Goal: Task Accomplishment & Management: Complete application form

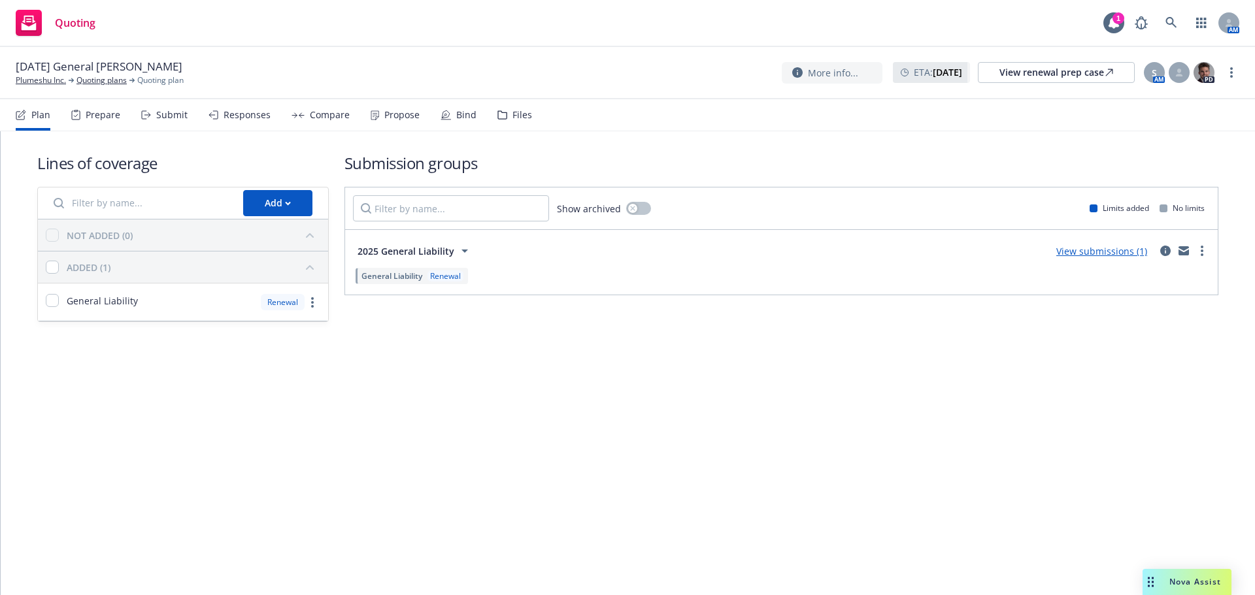
click at [389, 125] on div "Propose" at bounding box center [395, 114] width 49 height 31
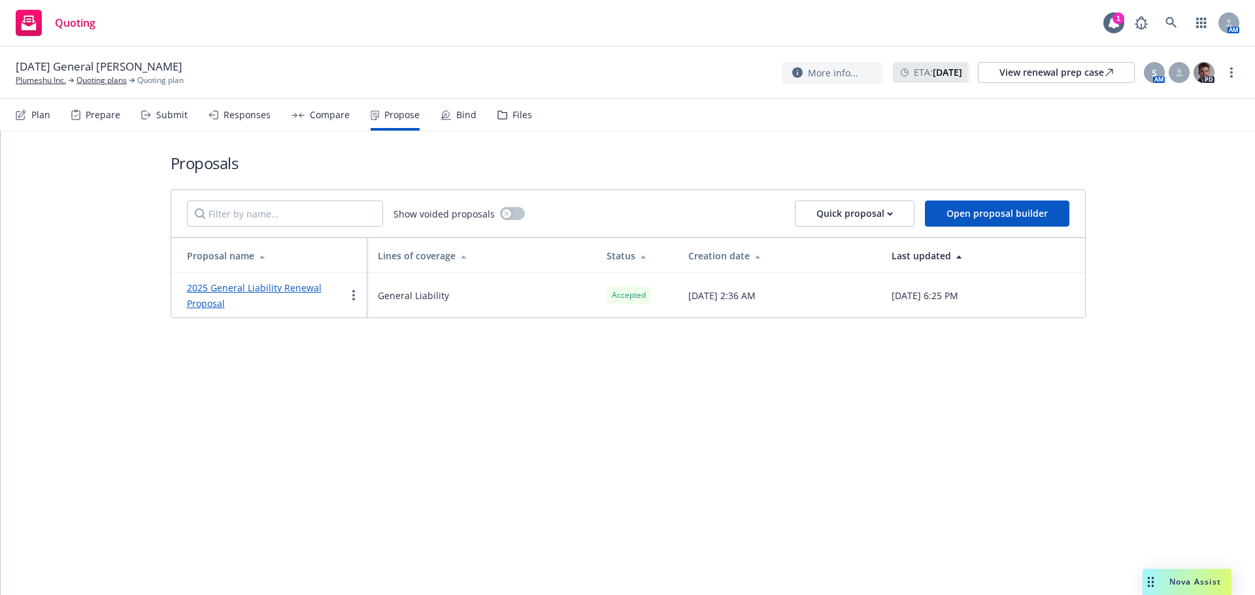
click at [450, 120] on div "Bind" at bounding box center [458, 114] width 36 height 31
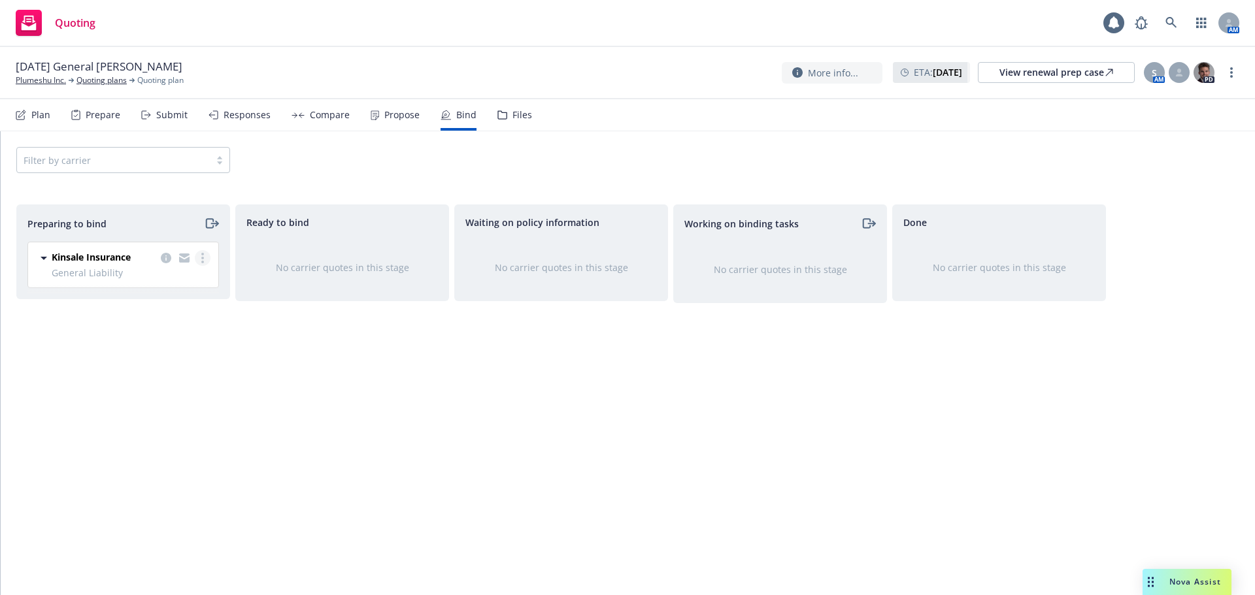
click at [206, 263] on link "more" at bounding box center [203, 258] width 16 height 16
click at [171, 298] on link "Log bind order" at bounding box center [146, 311] width 128 height 26
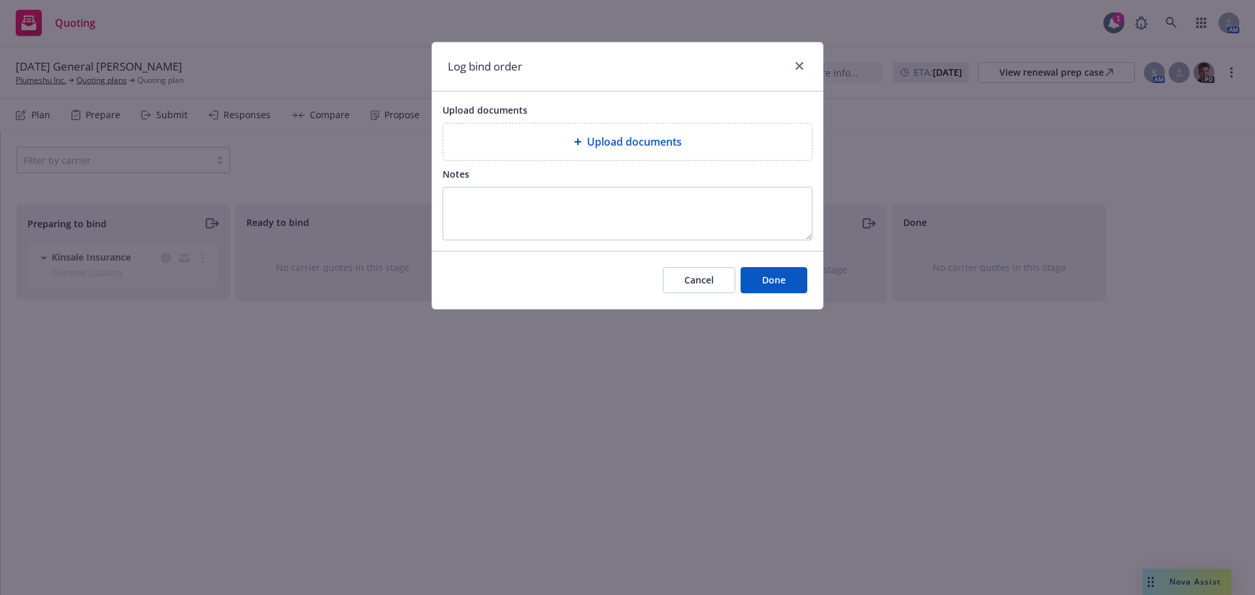
click at [533, 161] on div "Upload documents" at bounding box center [627, 142] width 370 height 38
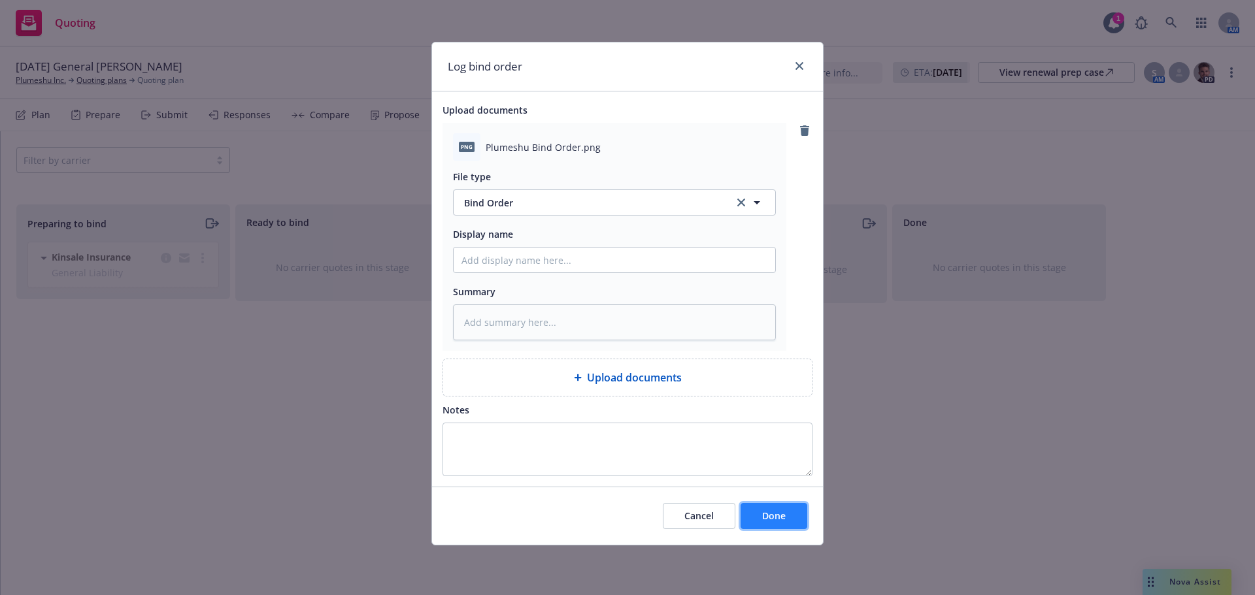
click at [769, 516] on span "Done" at bounding box center [774, 516] width 24 height 12
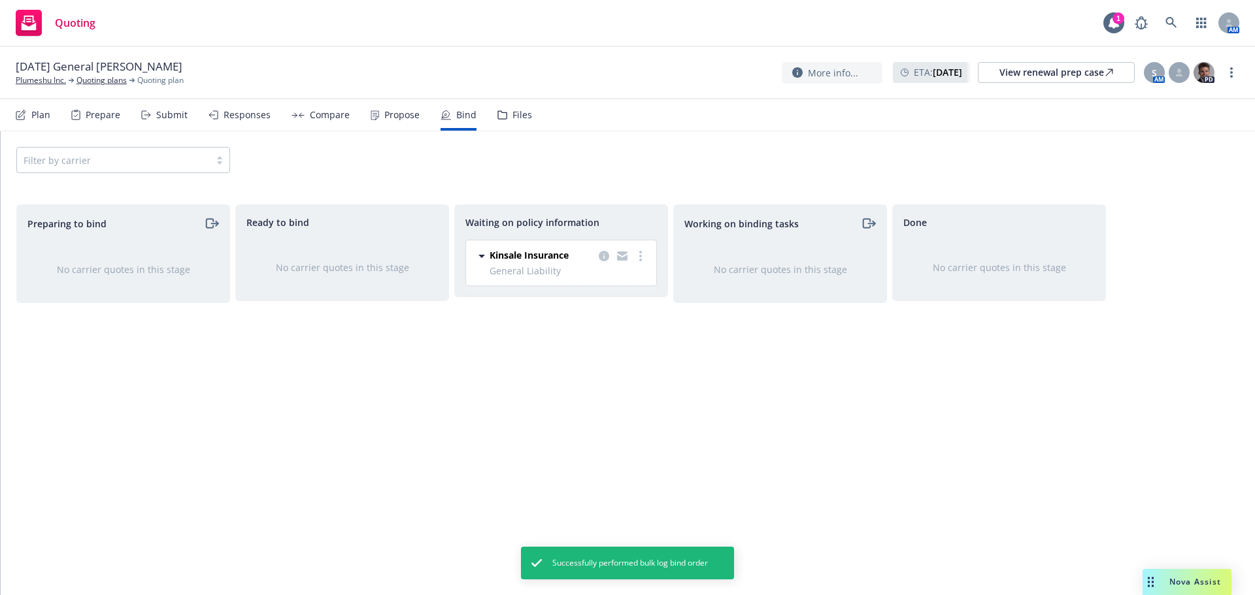
click at [390, 116] on div "Propose" at bounding box center [401, 115] width 35 height 10
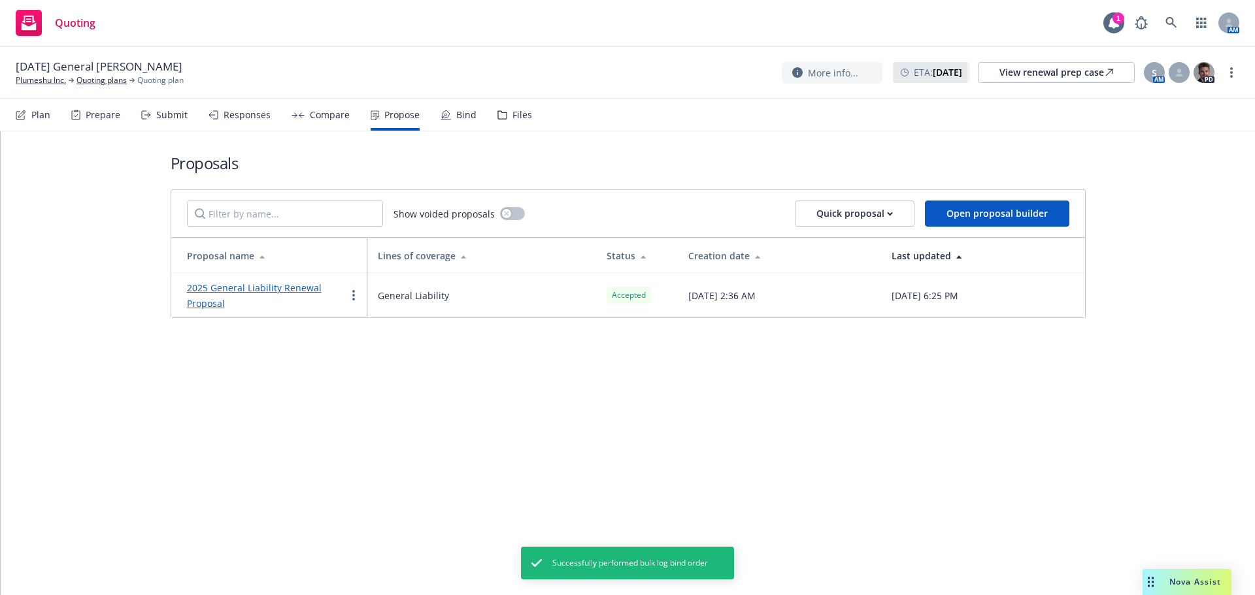
click at [224, 286] on link "2025 General Liability Renewal Proposal" at bounding box center [254, 296] width 135 height 28
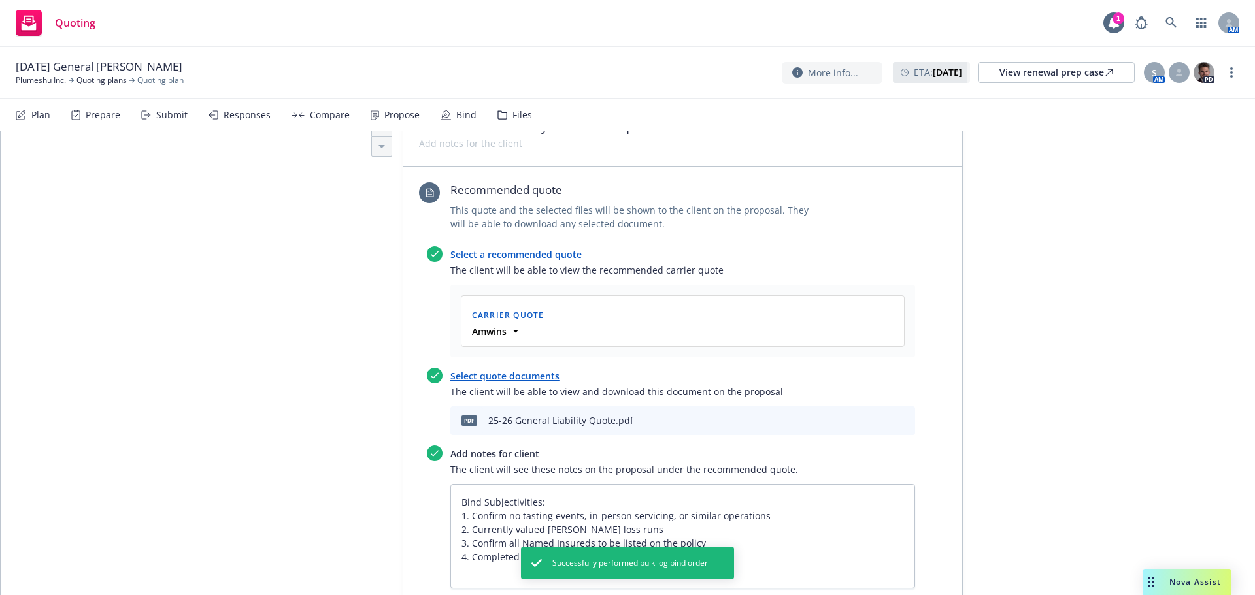
scroll to position [567, 0]
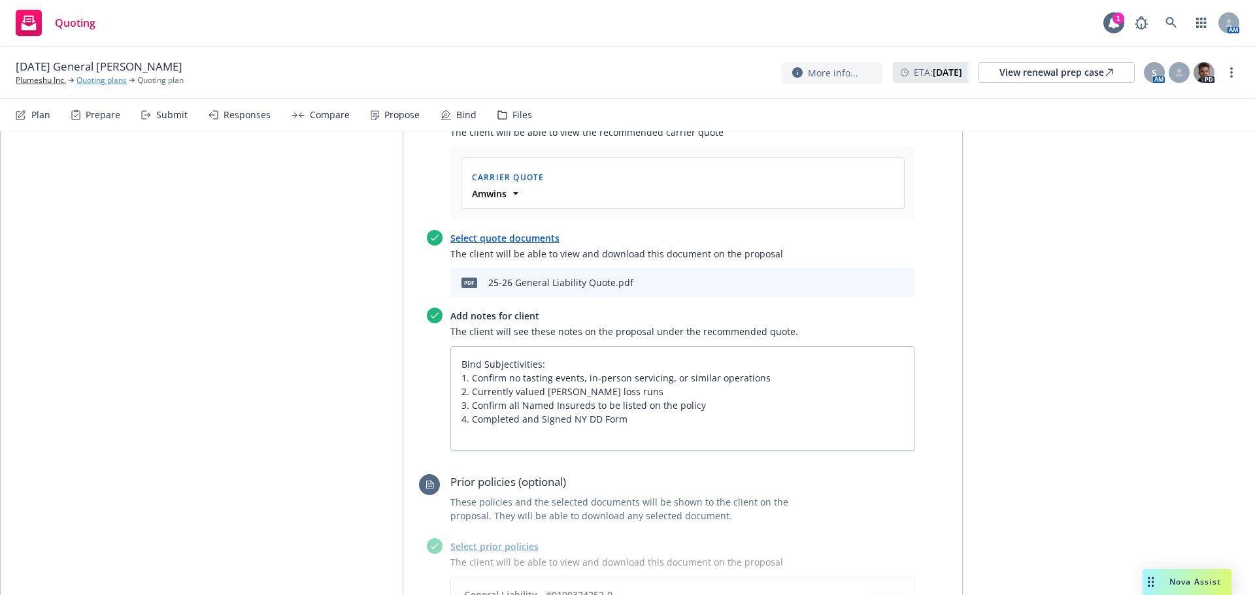
type textarea "x"
click at [57, 82] on link "Plumeshu Inc." at bounding box center [41, 81] width 50 height 12
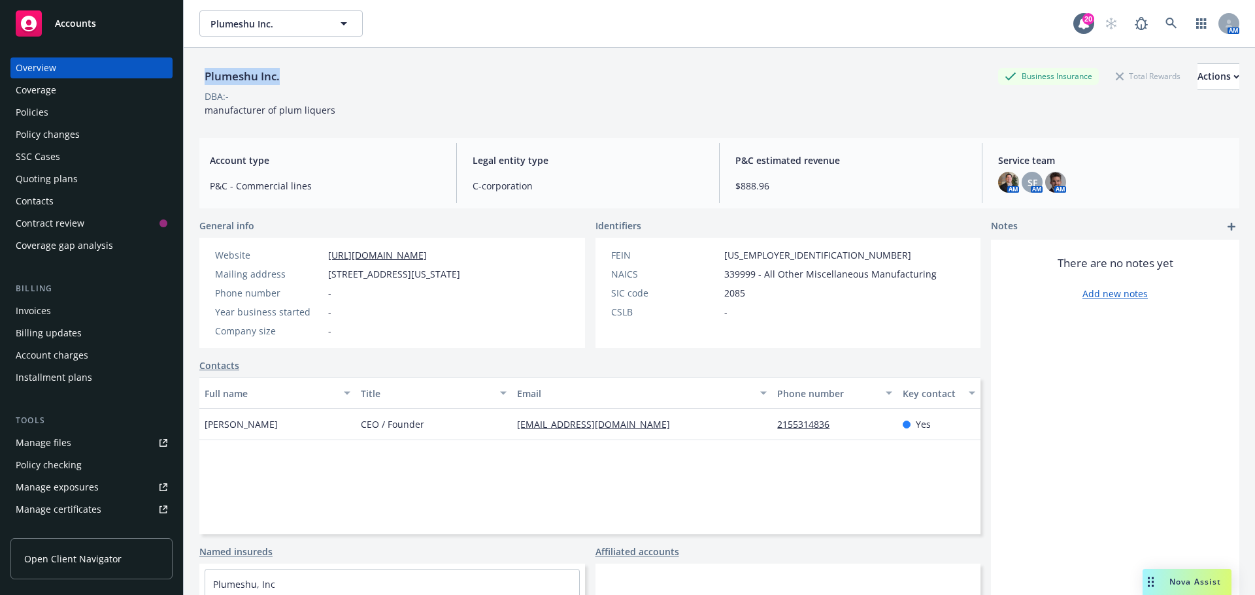
drag, startPoint x: 279, startPoint y: 74, endPoint x: 204, endPoint y: 76, distance: 75.2
click at [204, 76] on div "Plumeshu Inc. Business Insurance Total Rewards Actions" at bounding box center [719, 76] width 1040 height 26
copy div "Plumeshu Inc."
drag, startPoint x: 329, startPoint y: 276, endPoint x: 400, endPoint y: 275, distance: 70.6
click at [401, 276] on span "204 Forysth St #1, New York, NY, 10002" at bounding box center [394, 274] width 132 height 14
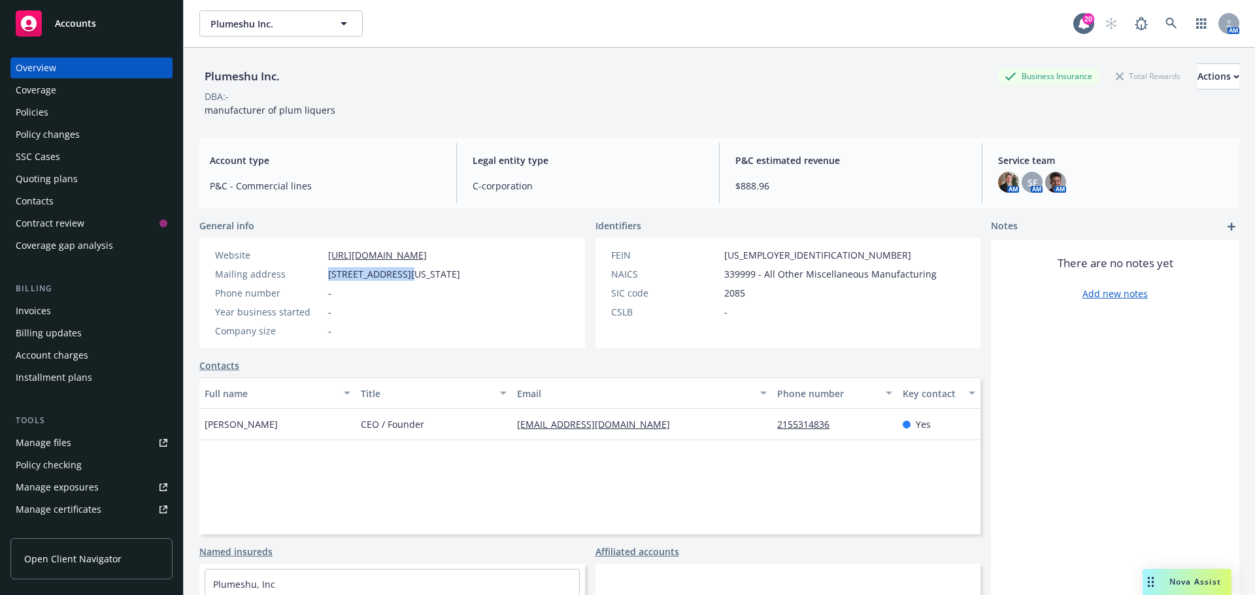
copy span "204 Forysth St #1"
click at [105, 174] on div "Quoting plans" at bounding box center [92, 179] width 152 height 21
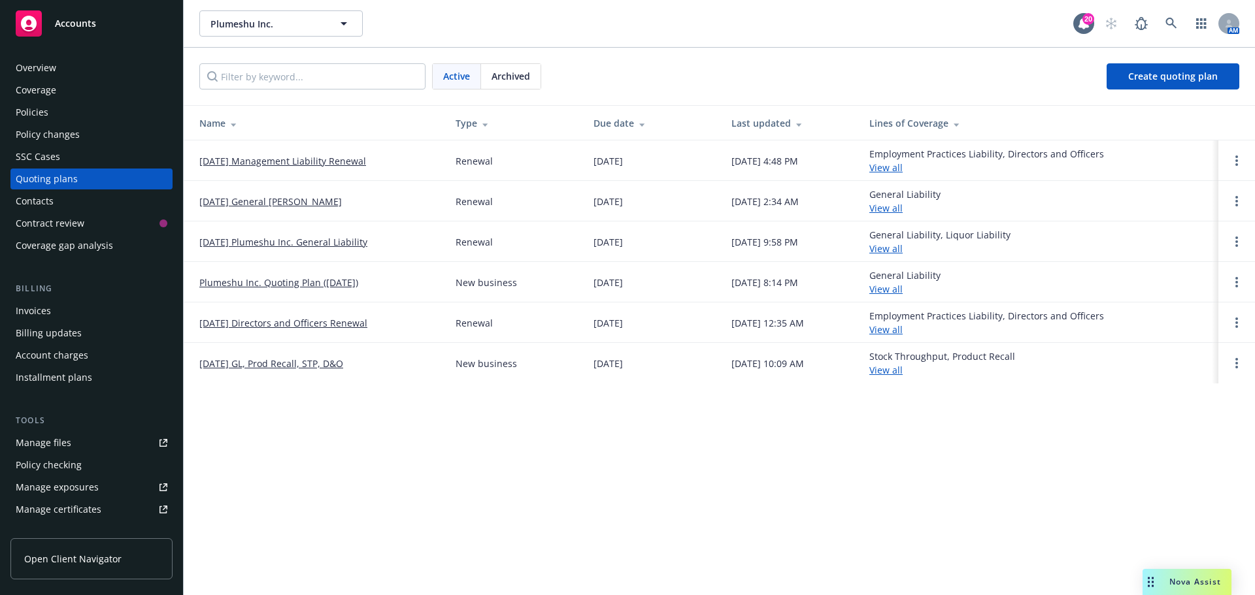
click at [285, 209] on td "[DATE] General [PERSON_NAME]" at bounding box center [314, 201] width 261 height 41
click at [286, 196] on link "[DATE] General [PERSON_NAME]" at bounding box center [270, 202] width 142 height 14
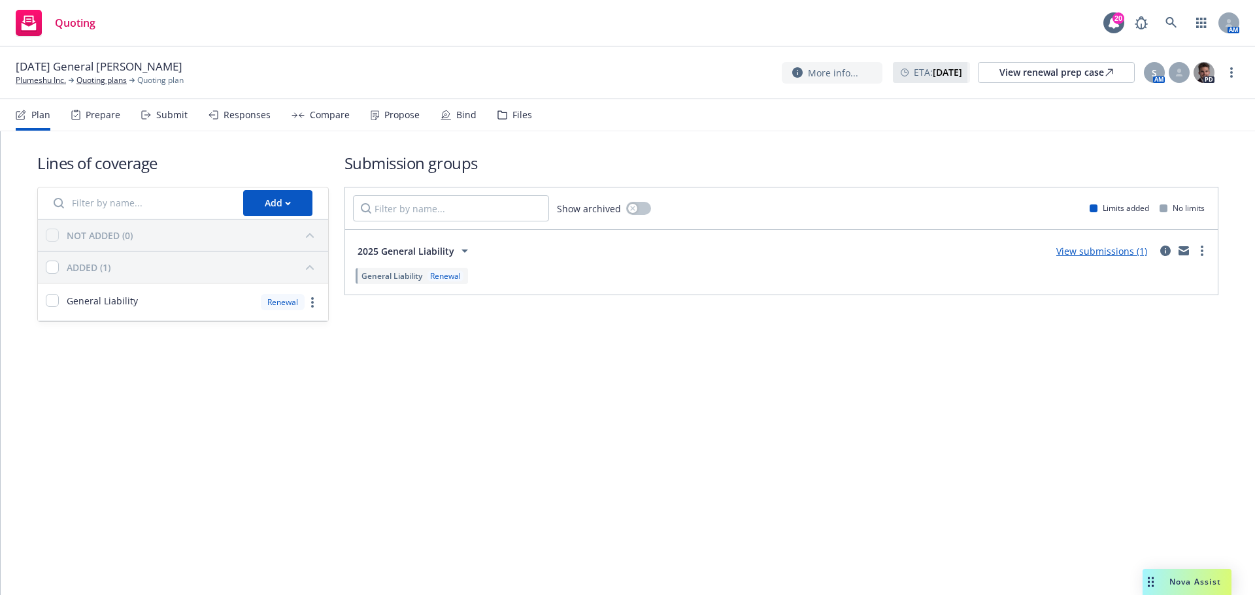
drag, startPoint x: 154, startPoint y: 456, endPoint x: 476, endPoint y: 14, distance: 546.4
click at [156, 452] on div "Lines of coverage Add NOT ADDED (0) ADDED (1) General Liability Renewal Submiss…" at bounding box center [628, 363] width 1254 height 464
click at [378, 108] on div "Propose" at bounding box center [395, 114] width 49 height 31
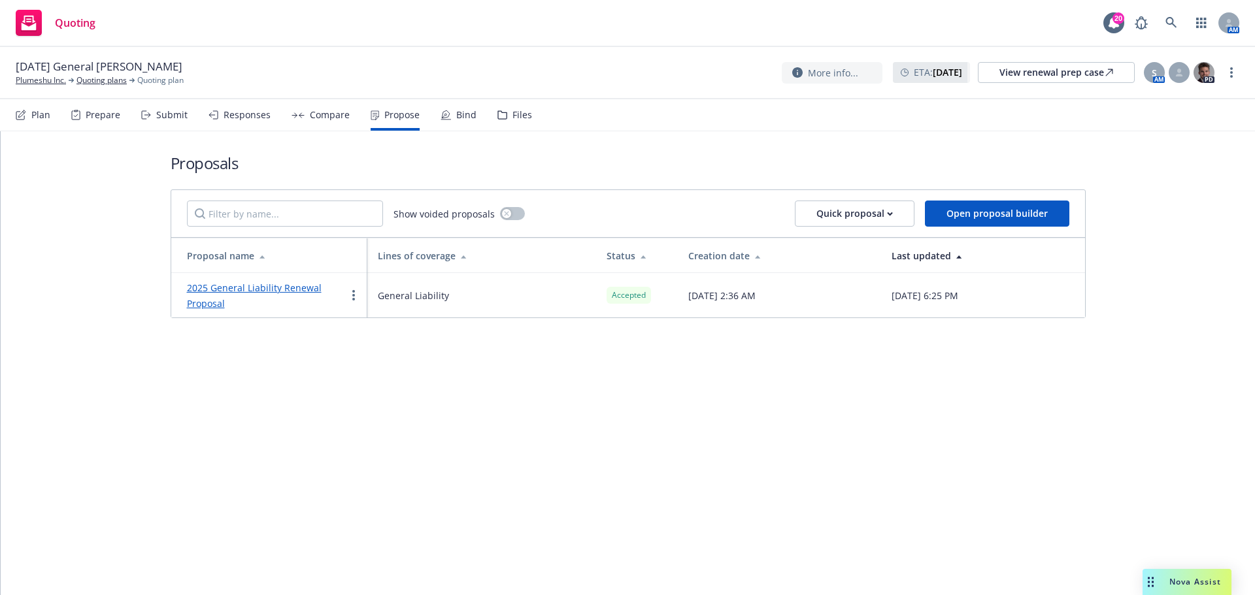
click at [246, 283] on link "2025 General Liability Renewal Proposal" at bounding box center [254, 296] width 135 height 28
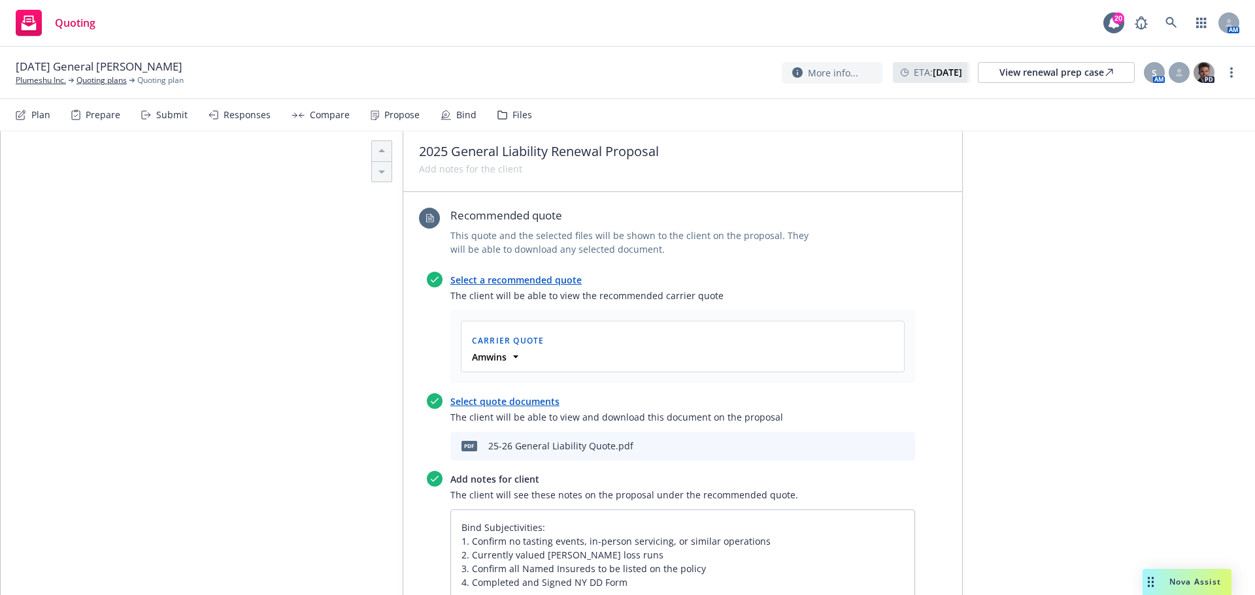
scroll to position [567, 0]
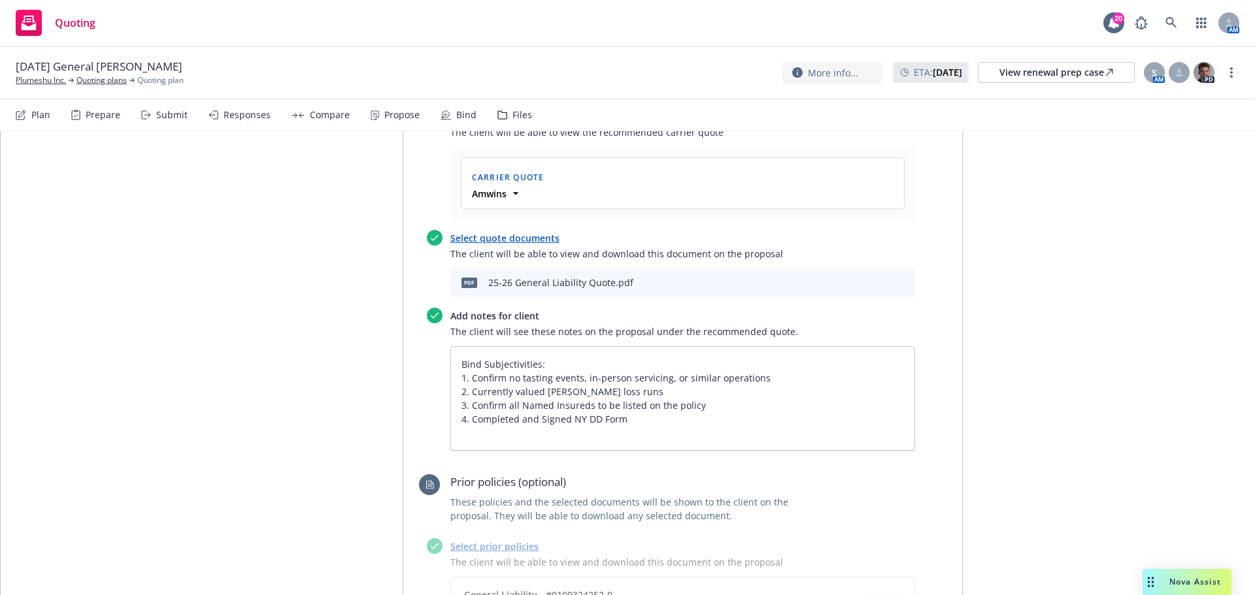
click at [869, 281] on div at bounding box center [883, 283] width 54 height 16
click at [876, 282] on icon "preview file" at bounding box center [882, 282] width 12 height 9
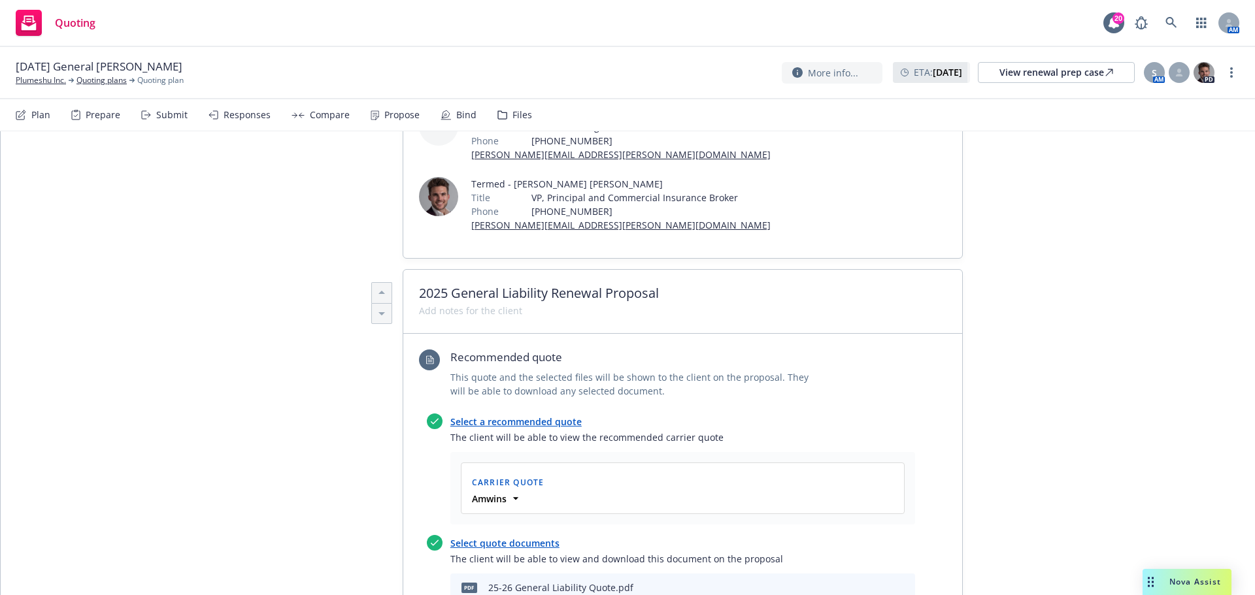
scroll to position [0, 0]
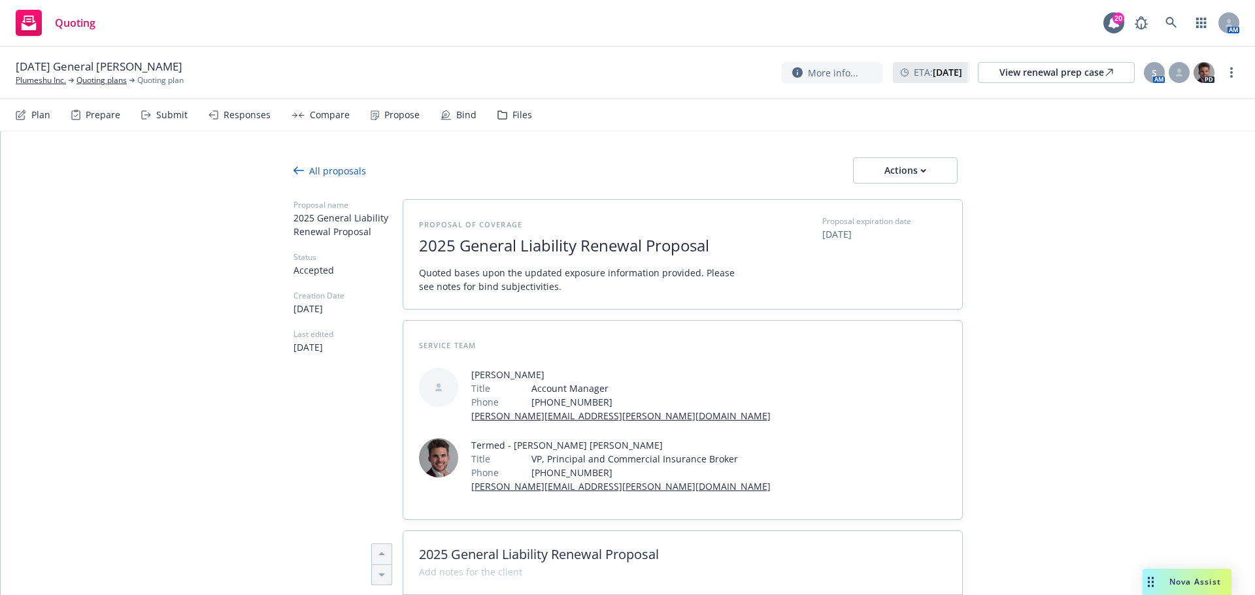
click at [1233, 73] on link "more" at bounding box center [1231, 73] width 16 height 16
drag, startPoint x: 1226, startPoint y: 75, endPoint x: 1198, endPoint y: 90, distance: 31.9
click at [1198, 90] on link "Copy logging email" at bounding box center [1166, 100] width 146 height 26
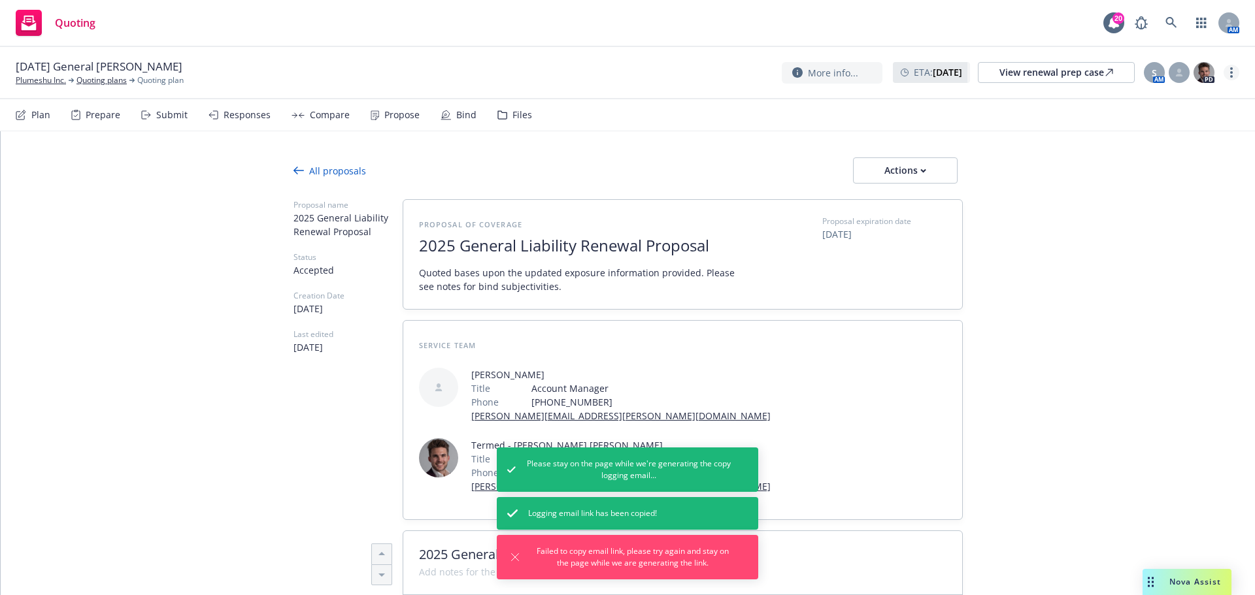
click at [1224, 69] on link "more" at bounding box center [1231, 73] width 16 height 16
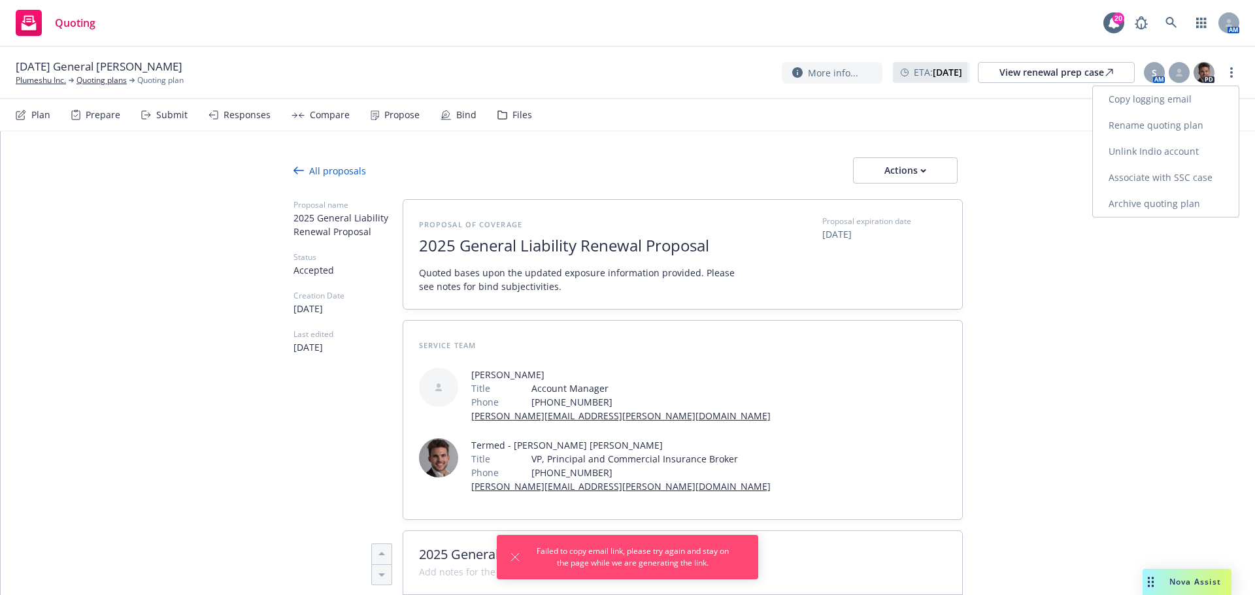
click at [1179, 100] on link "Copy logging email" at bounding box center [1166, 99] width 146 height 26
type textarea "x"
click at [50, 83] on link "Plumeshu Inc." at bounding box center [41, 81] width 50 height 12
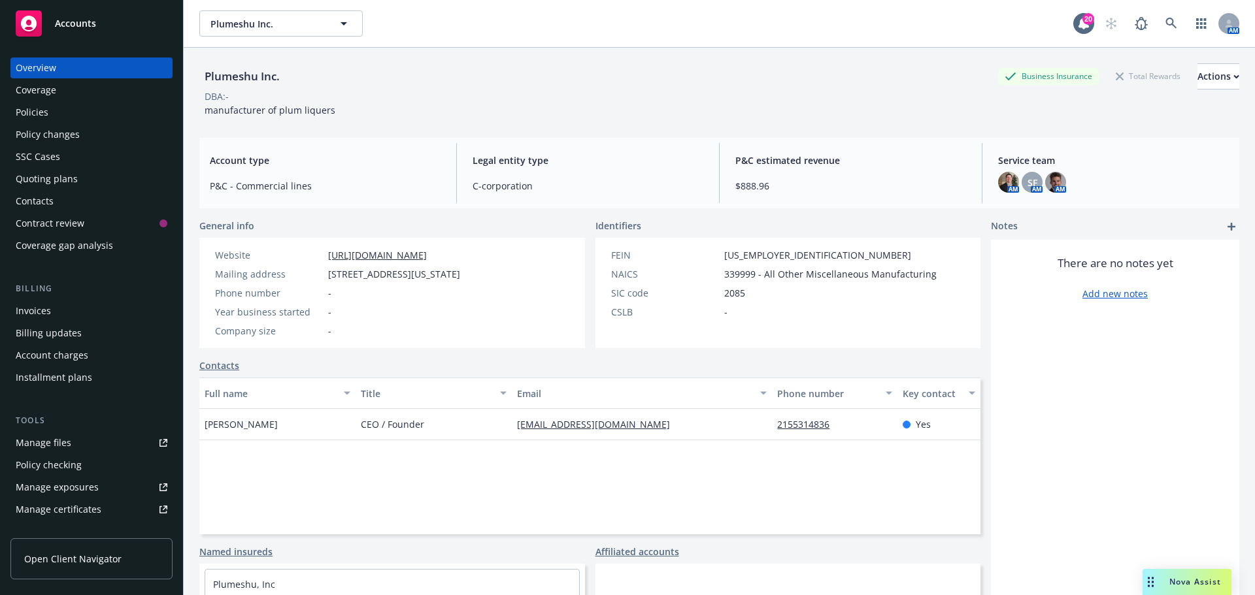
click at [112, 447] on link "Manage files" at bounding box center [91, 443] width 162 height 21
click at [94, 108] on div "Policies" at bounding box center [92, 112] width 152 height 21
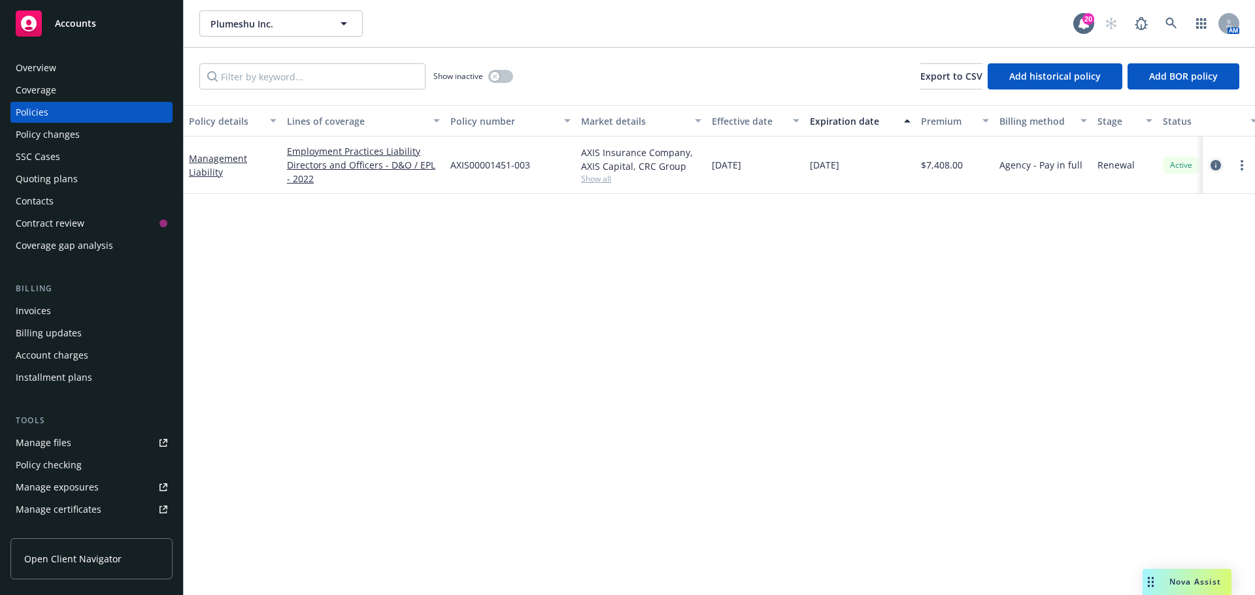
click at [1219, 162] on icon "circleInformation" at bounding box center [1215, 165] width 10 height 10
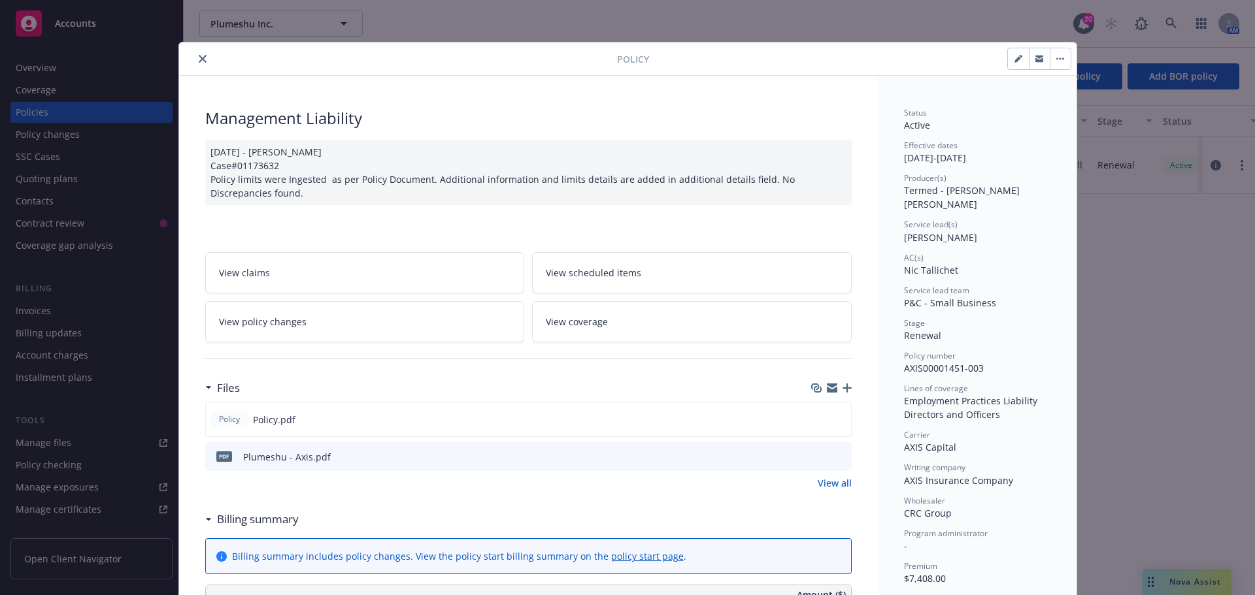
click at [195, 52] on button "close" at bounding box center [203, 59] width 16 height 16
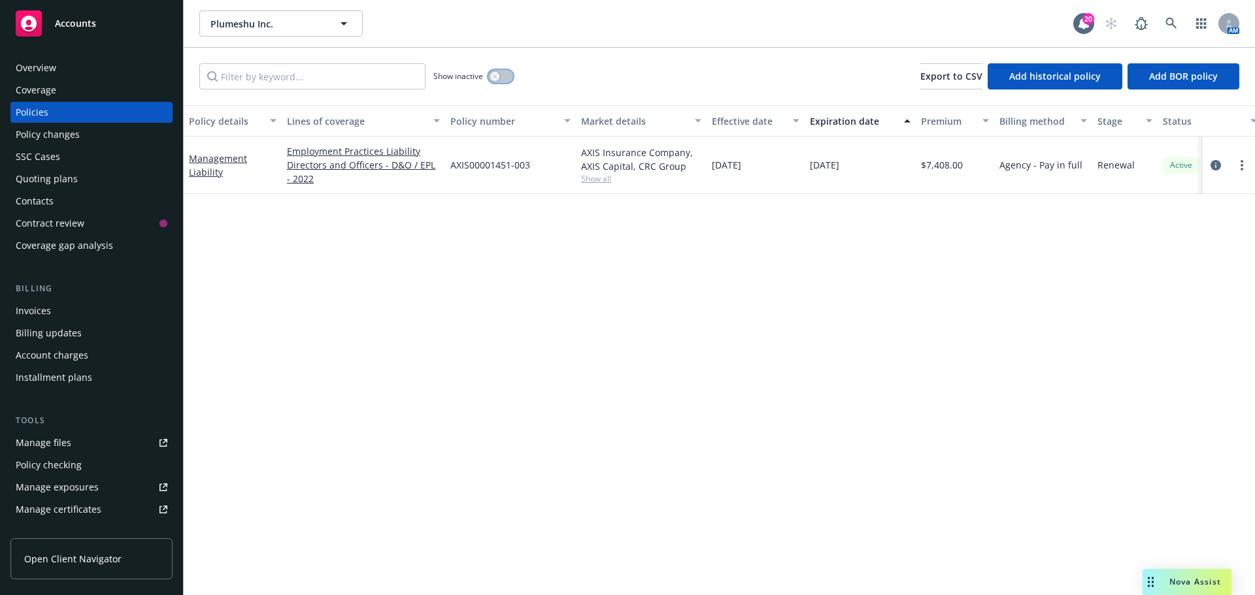
click at [506, 74] on button "button" at bounding box center [500, 76] width 25 height 13
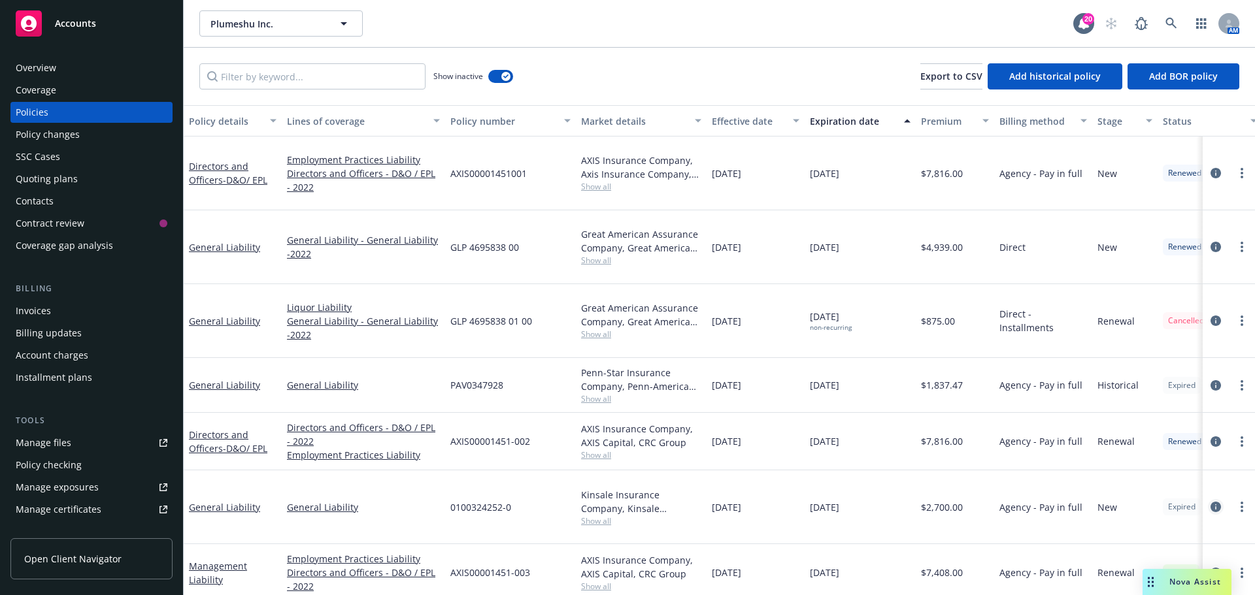
click at [1220, 502] on icon "circleInformation" at bounding box center [1215, 507] width 10 height 10
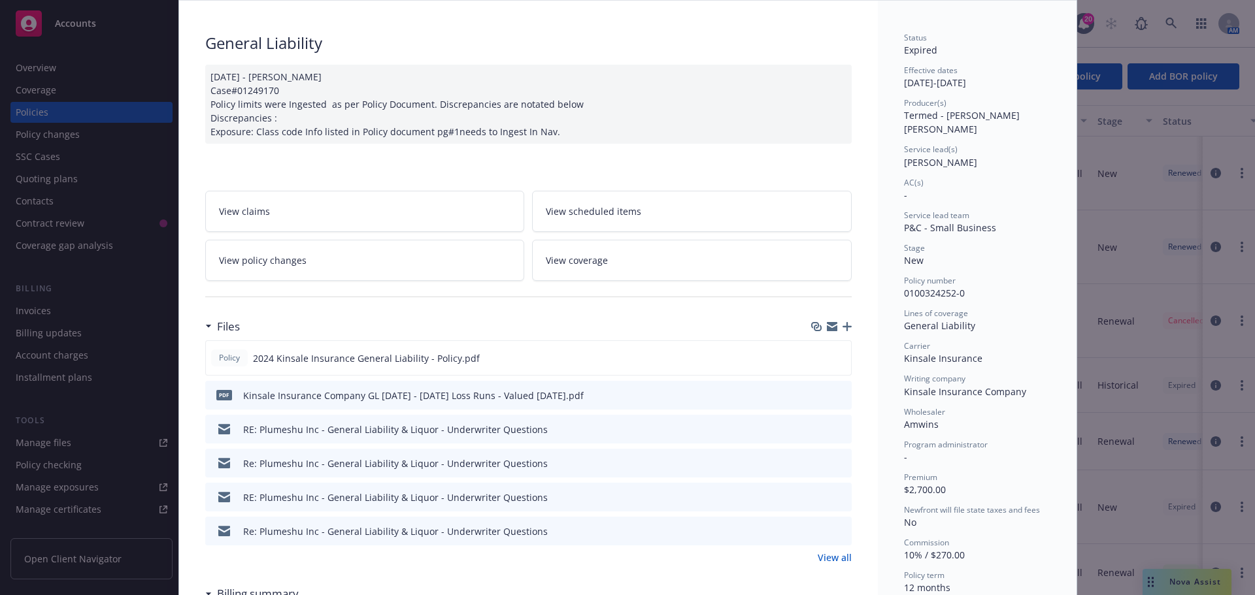
scroll to position [218, 0]
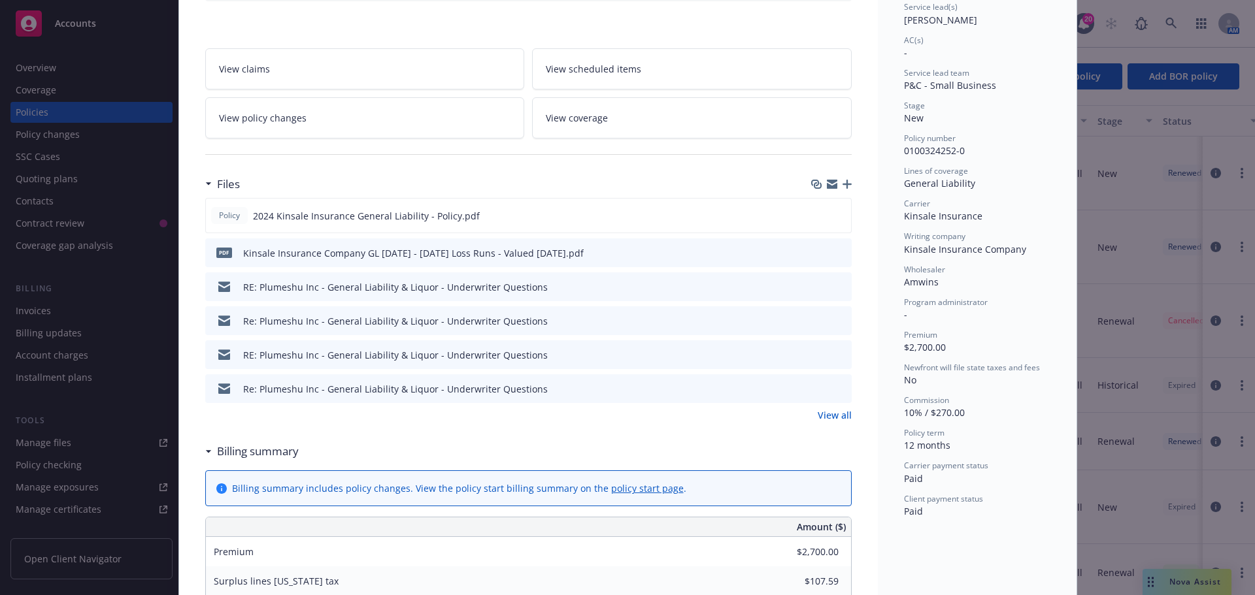
click at [835, 416] on link "View all" at bounding box center [835, 415] width 34 height 14
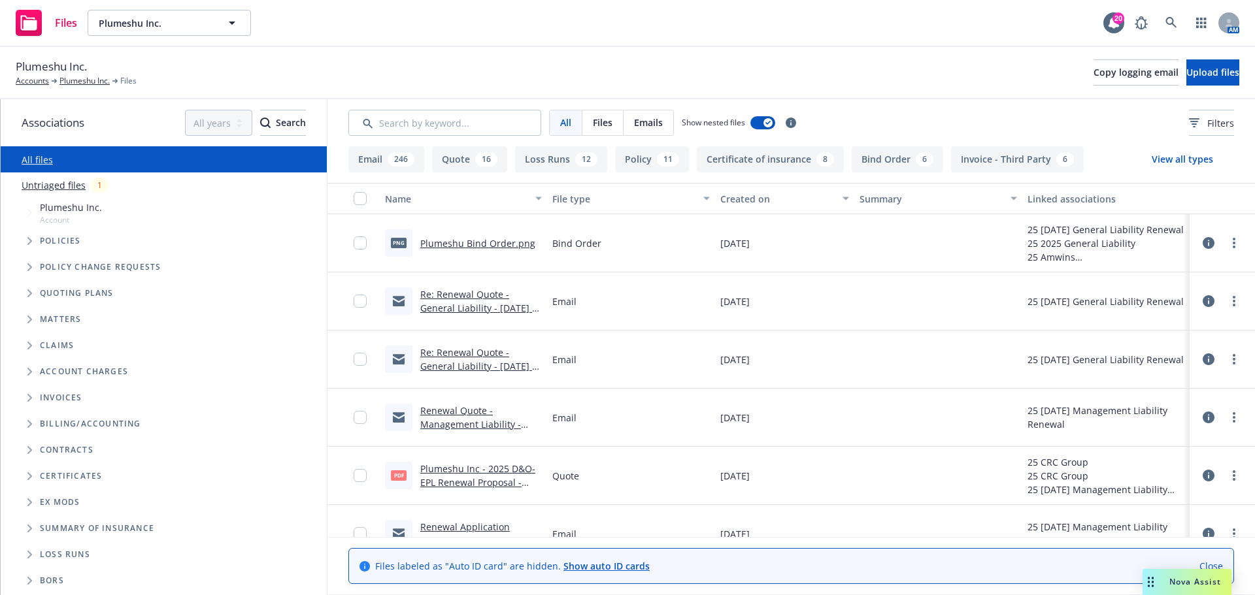
click at [34, 237] on span "Tree Example" at bounding box center [29, 241] width 21 height 21
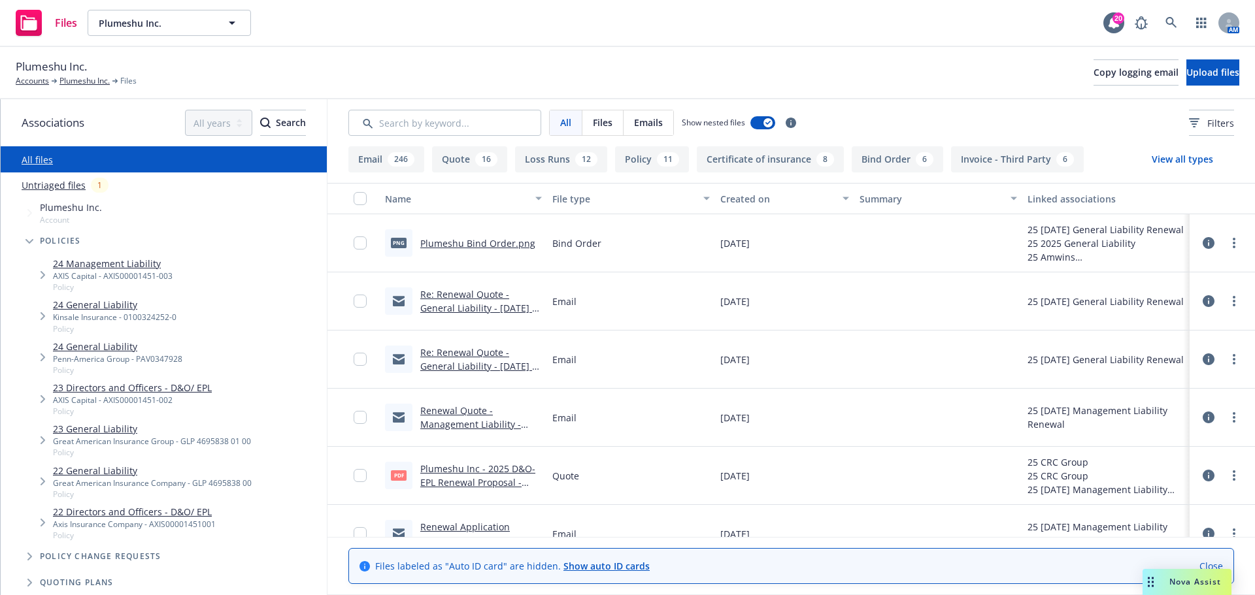
click at [104, 300] on link "24 General Liability" at bounding box center [115, 305] width 124 height 14
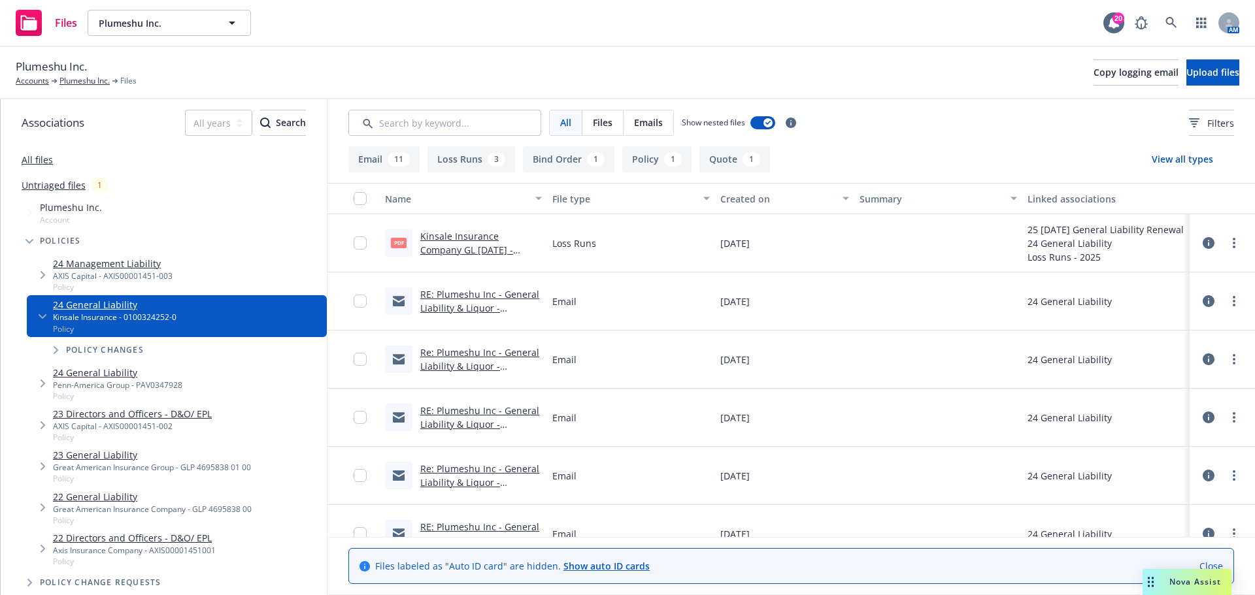
click at [479, 307] on link "RE: Plumeshu Inc - General Liability & Liquor - Underwriter Questions" at bounding box center [479, 308] width 119 height 40
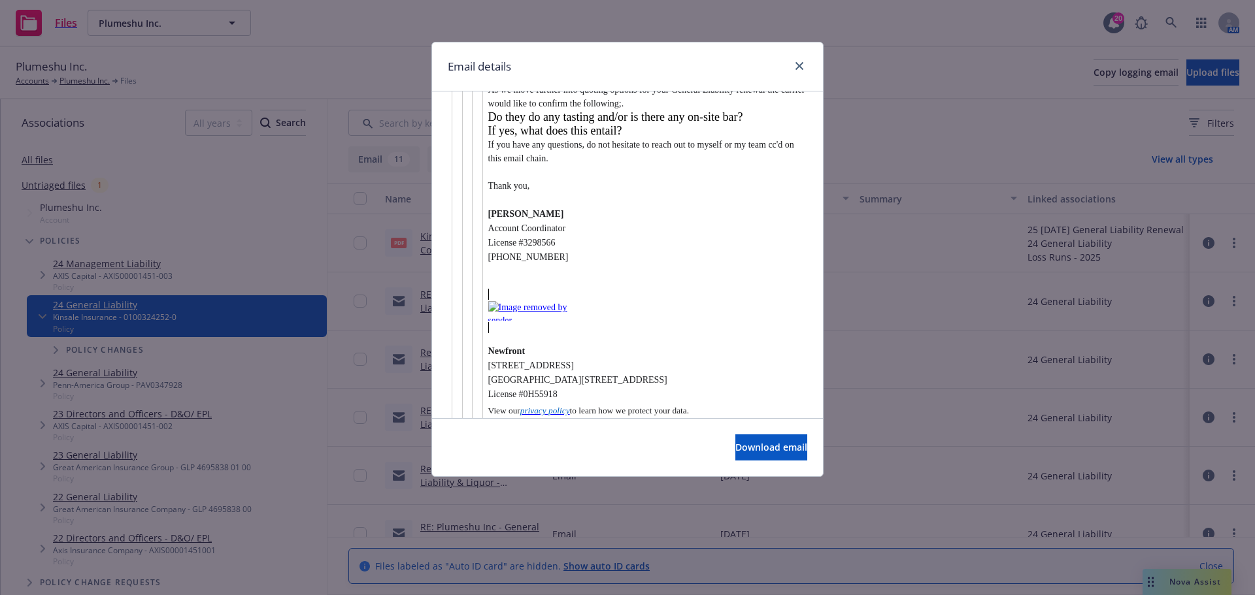
scroll to position [2946, 0]
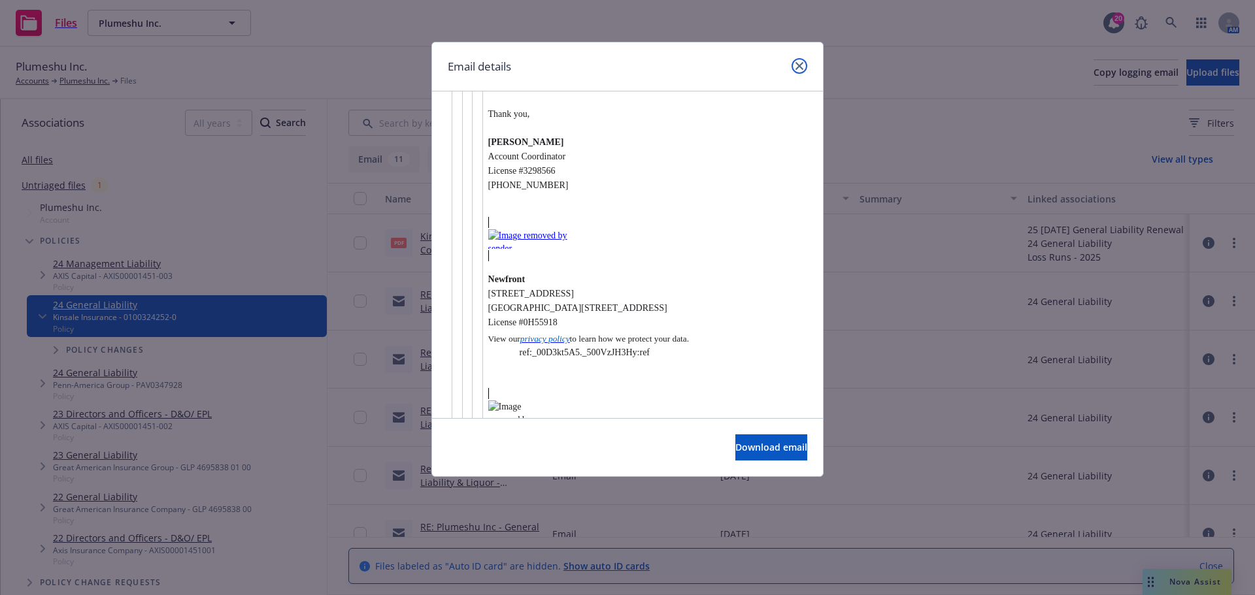
click at [799, 68] on icon "close" at bounding box center [799, 66] width 8 height 8
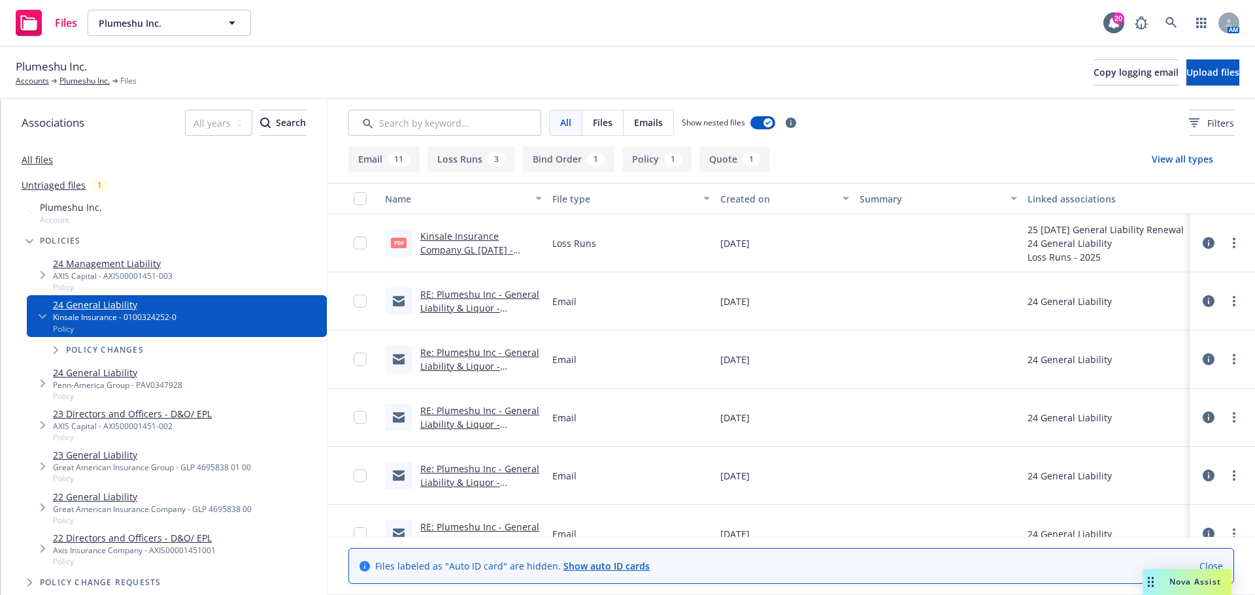
click at [525, 373] on div "Re: Plumeshu Inc - General Liability & Liquor - Underwriter Questions" at bounding box center [481, 359] width 122 height 27
click at [526, 367] on link "Re: Plumeshu Inc - General Liability & Liquor - Underwriter Questions" at bounding box center [479, 366] width 119 height 40
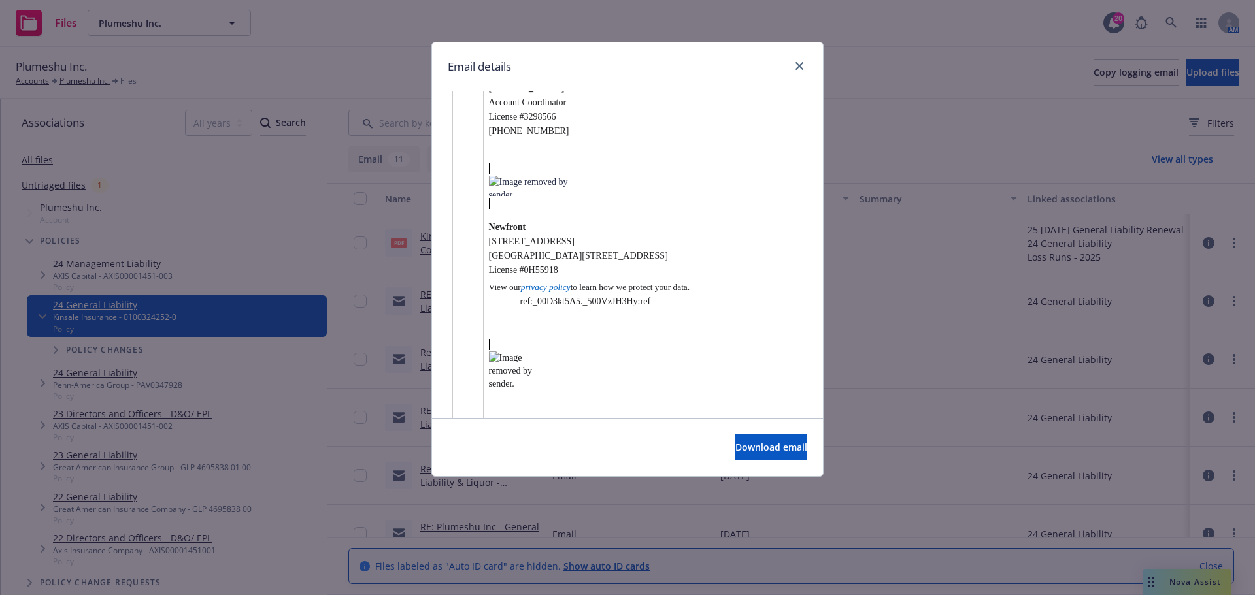
scroll to position [0, 0]
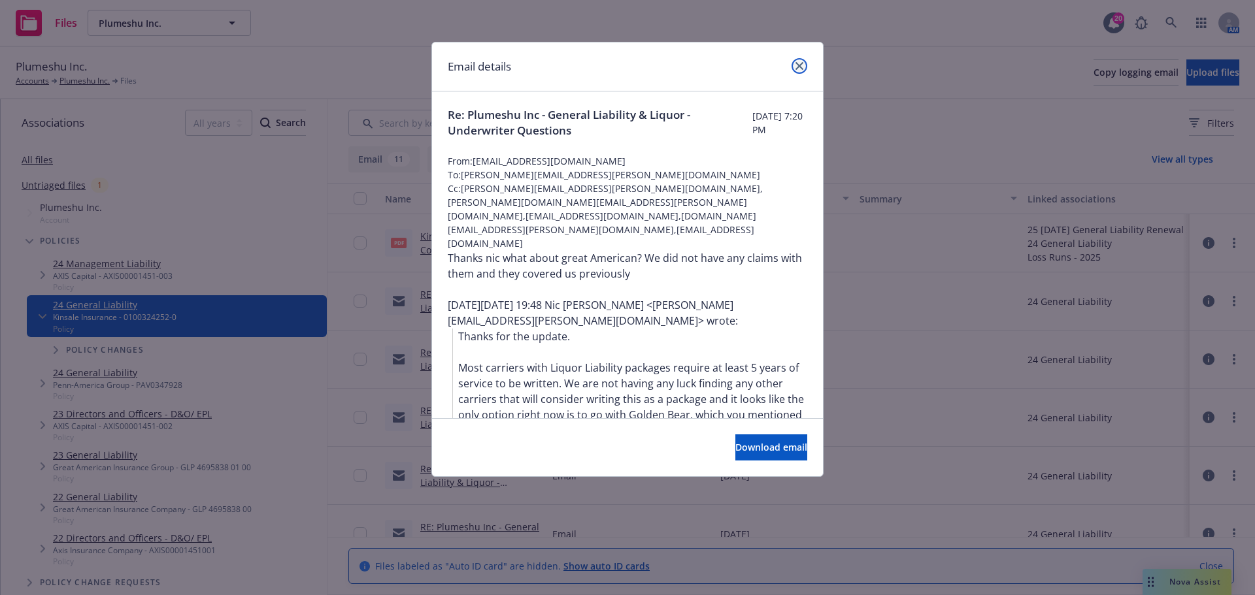
click at [795, 65] on link "close" at bounding box center [799, 66] width 16 height 16
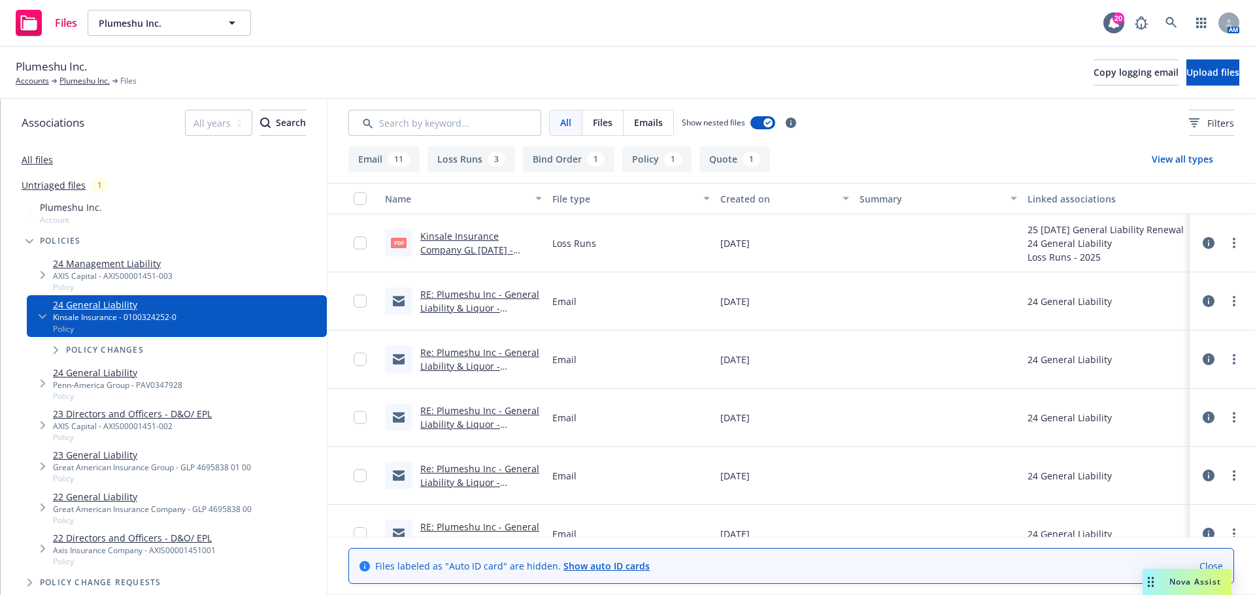
click at [490, 366] on link "Re: Plumeshu Inc - General Liability & Liquor - Underwriter Questions" at bounding box center [479, 366] width 119 height 40
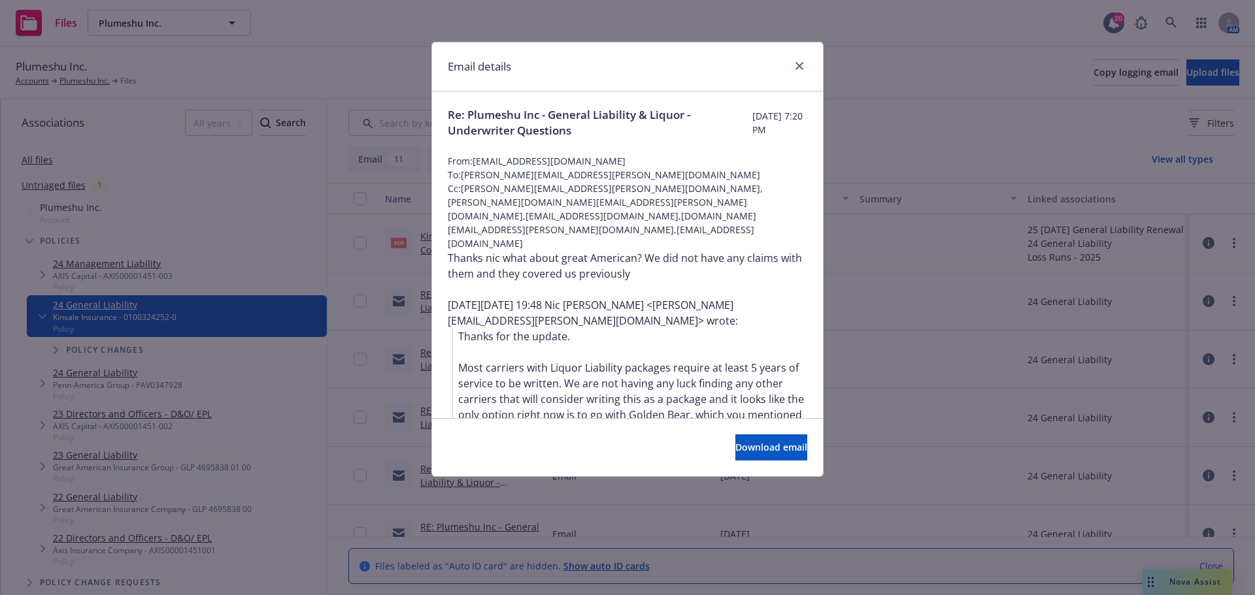
click at [805, 71] on div at bounding box center [796, 66] width 21 height 17
click at [803, 70] on link "close" at bounding box center [799, 66] width 16 height 16
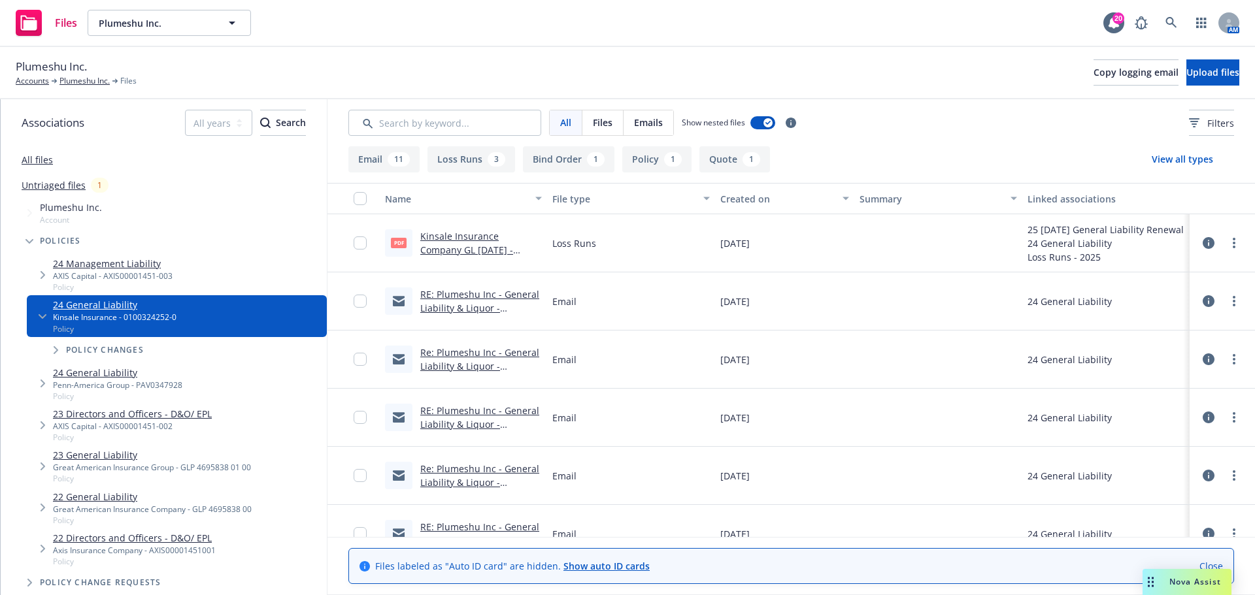
click at [479, 433] on link "RE: Plumeshu Inc - General Liability & Liquor - Underwriter Questions" at bounding box center [479, 425] width 119 height 40
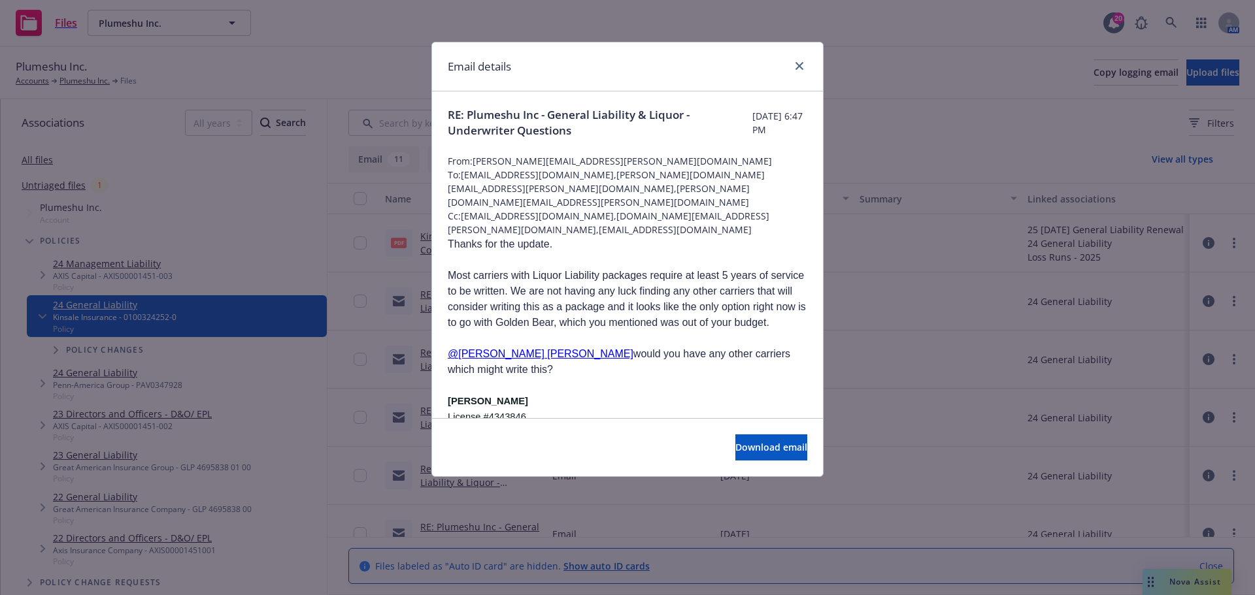
scroll to position [44, 0]
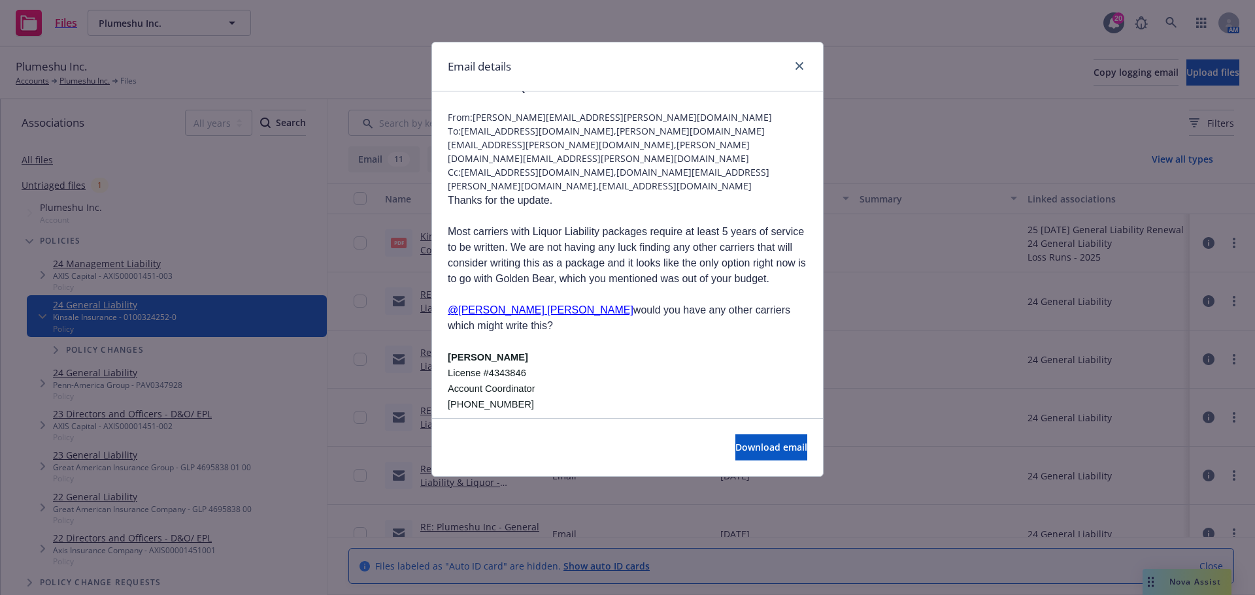
click at [801, 56] on div "Email details" at bounding box center [627, 66] width 391 height 49
click at [801, 61] on link "close" at bounding box center [799, 66] width 16 height 16
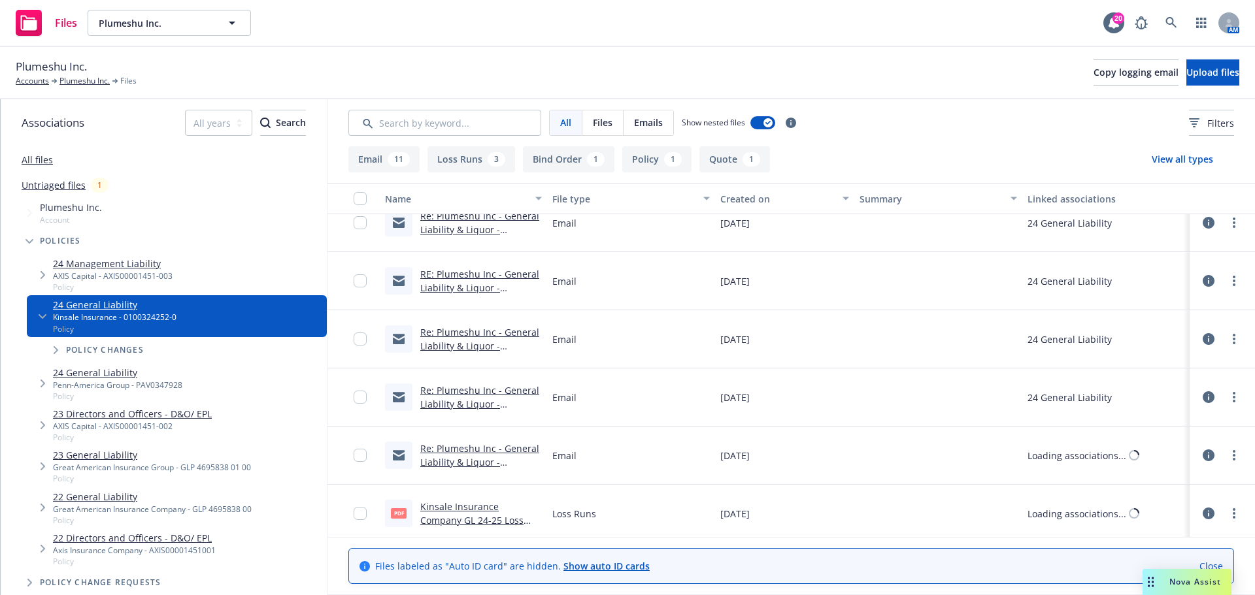
scroll to position [261, 0]
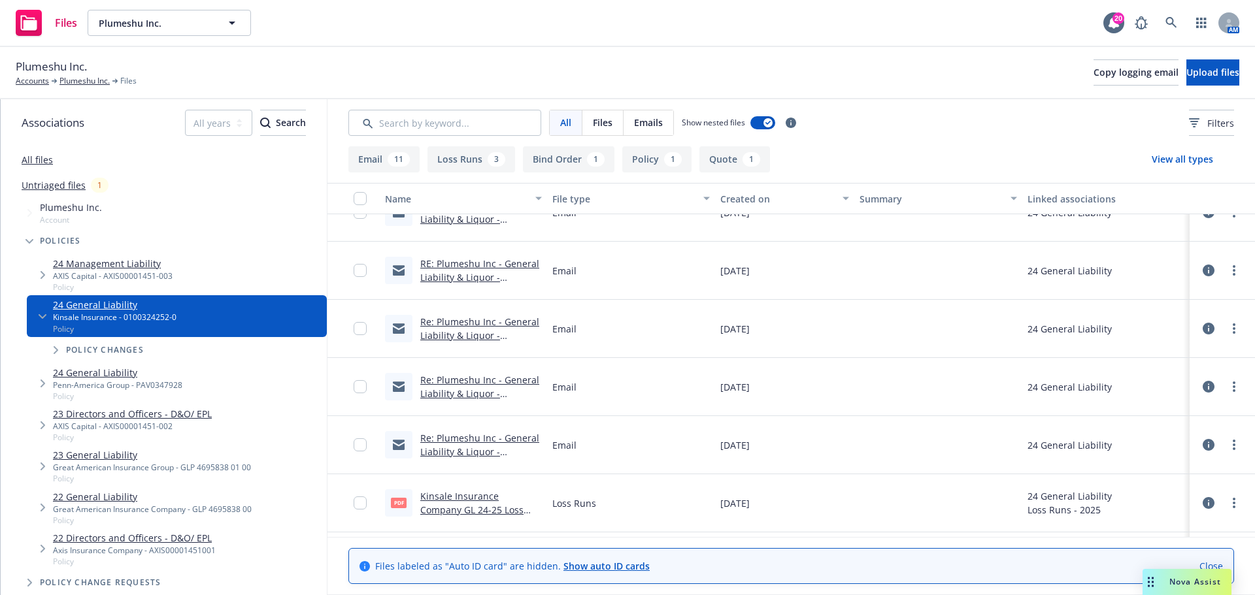
click at [473, 451] on link "Re: Plumeshu Inc - General Liability & Liquor - Underwriter Questions" at bounding box center [479, 452] width 119 height 40
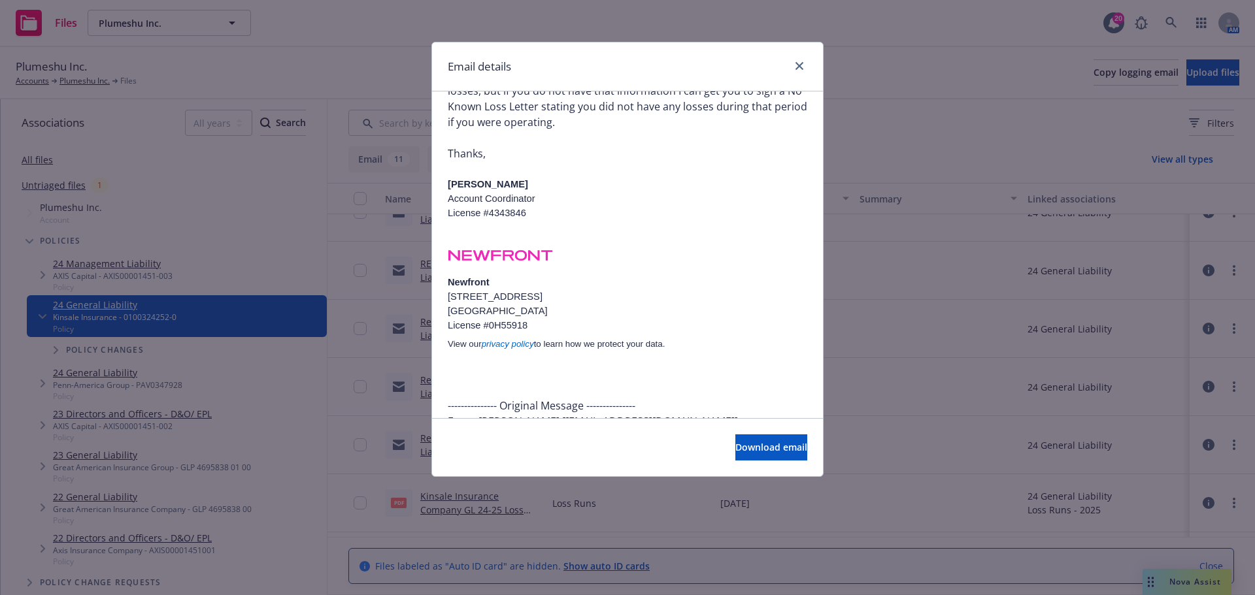
scroll to position [44, 0]
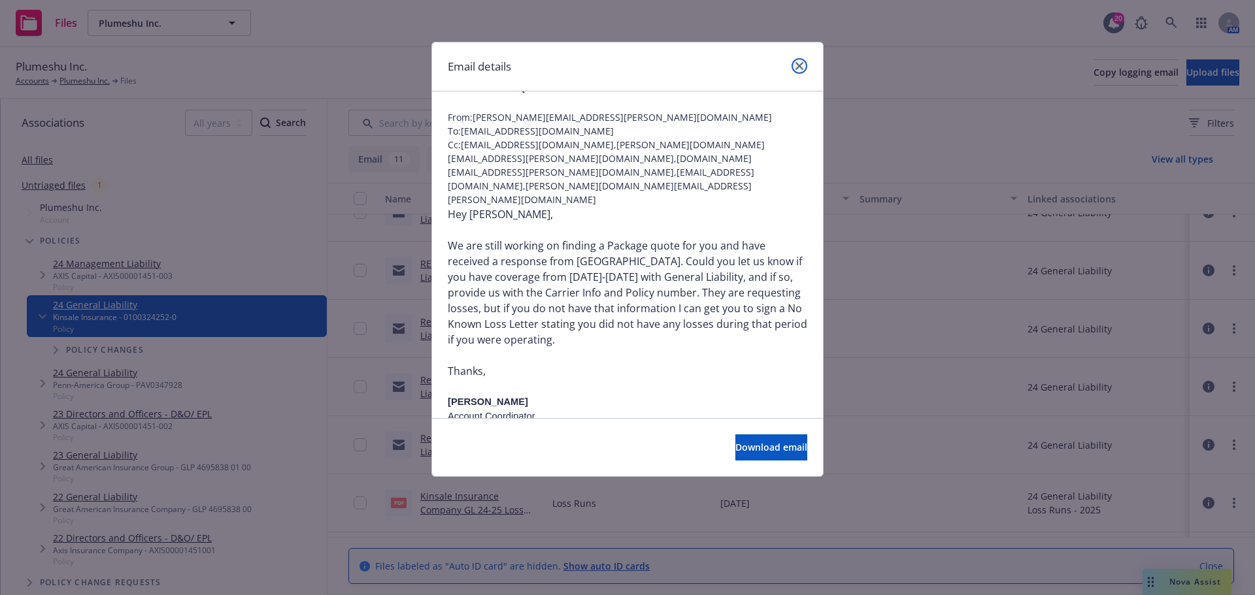
click at [800, 67] on icon "close" at bounding box center [799, 66] width 8 height 8
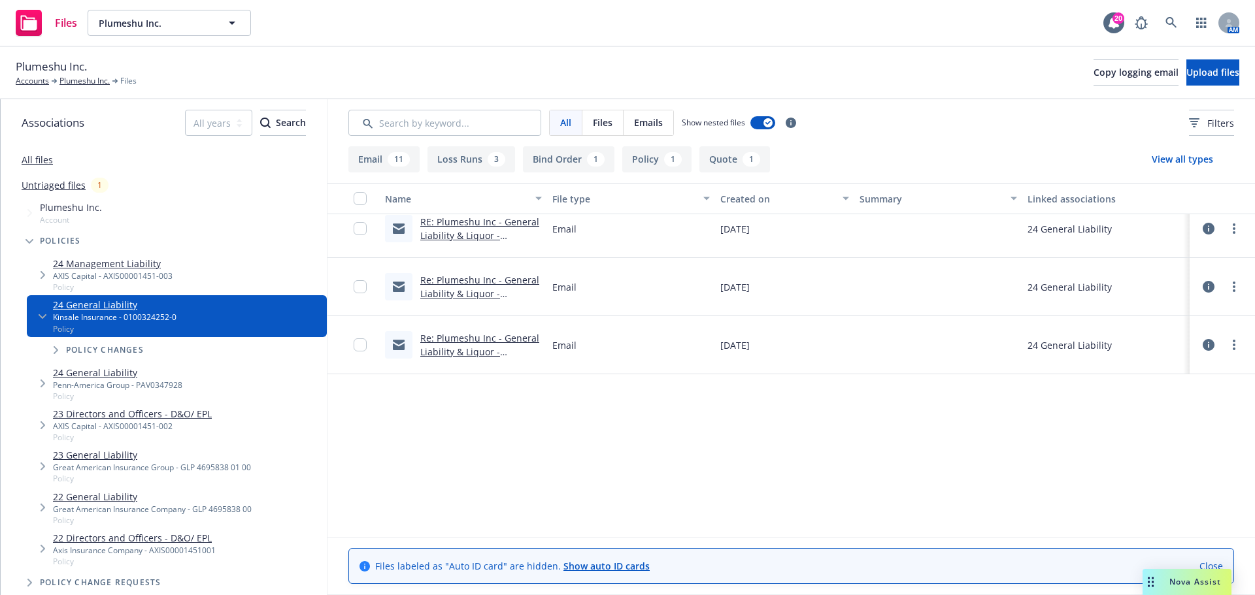
scroll to position [0, 0]
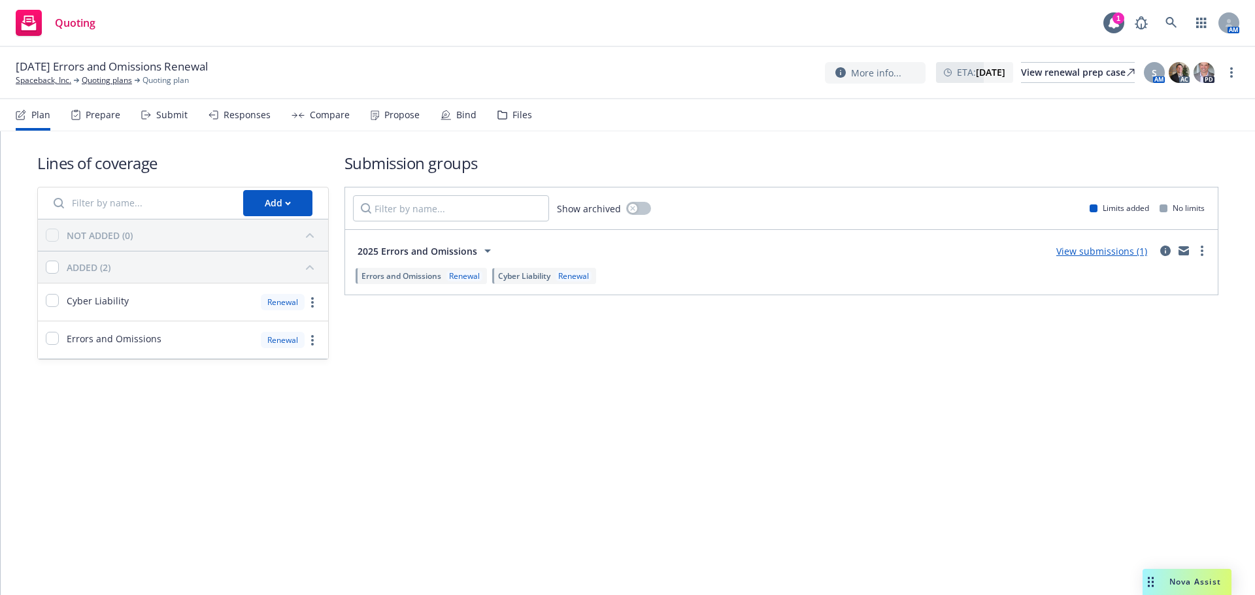
click at [398, 114] on div "Propose" at bounding box center [401, 115] width 35 height 10
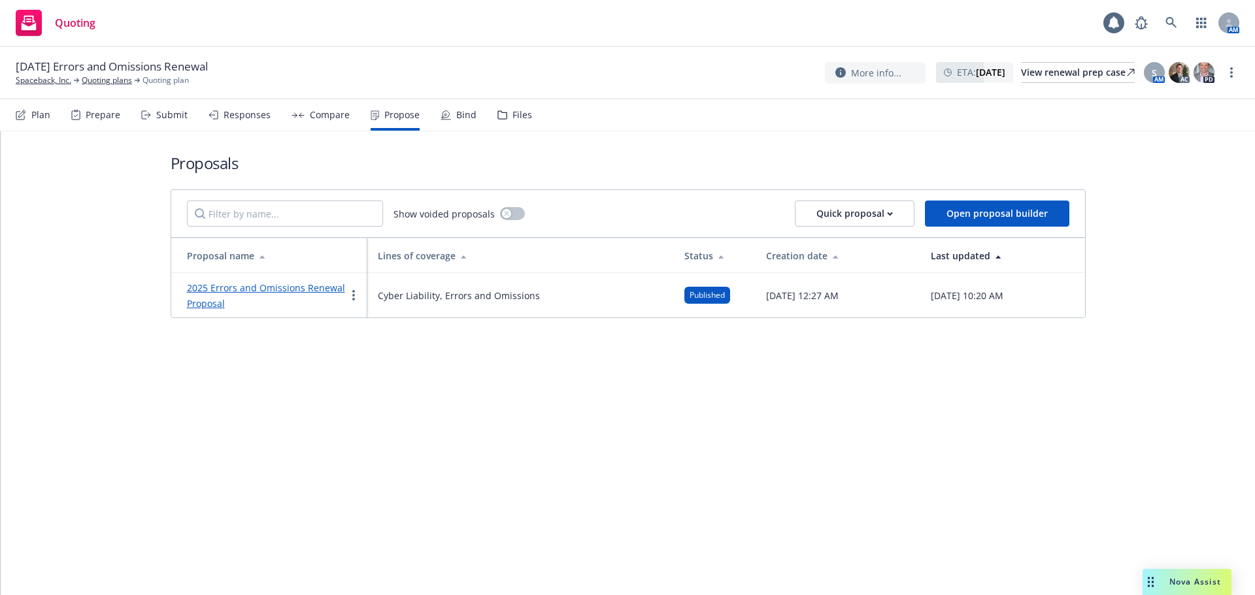
click at [154, 116] on div "Submit" at bounding box center [164, 114] width 46 height 31
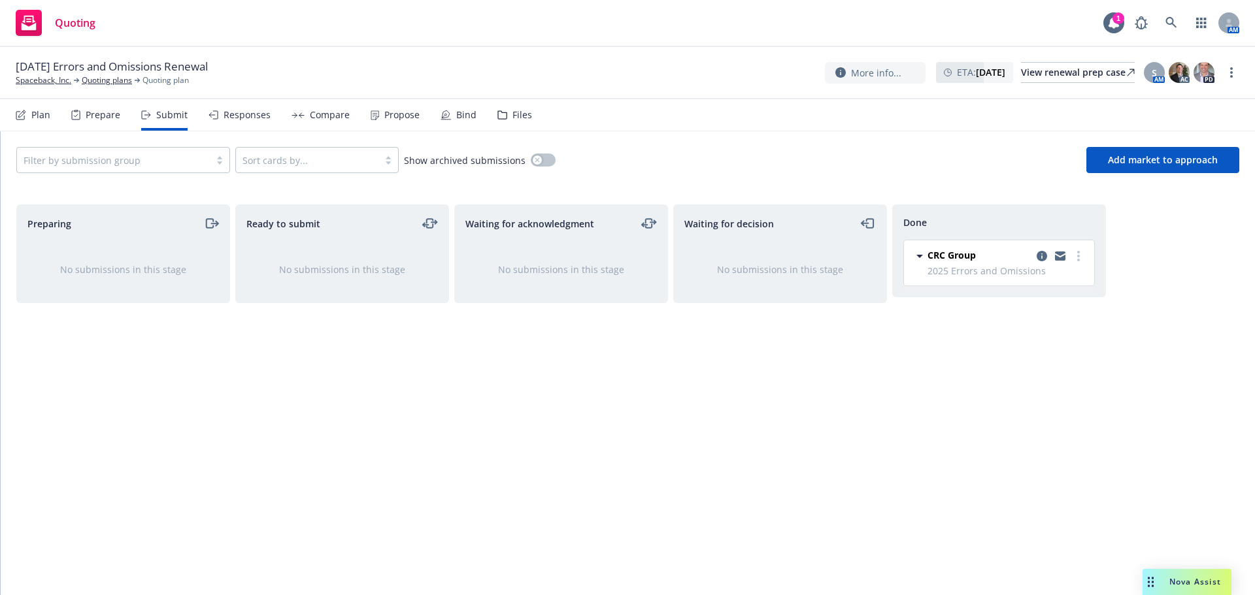
click at [186, 162] on div at bounding box center [114, 160] width 180 height 16
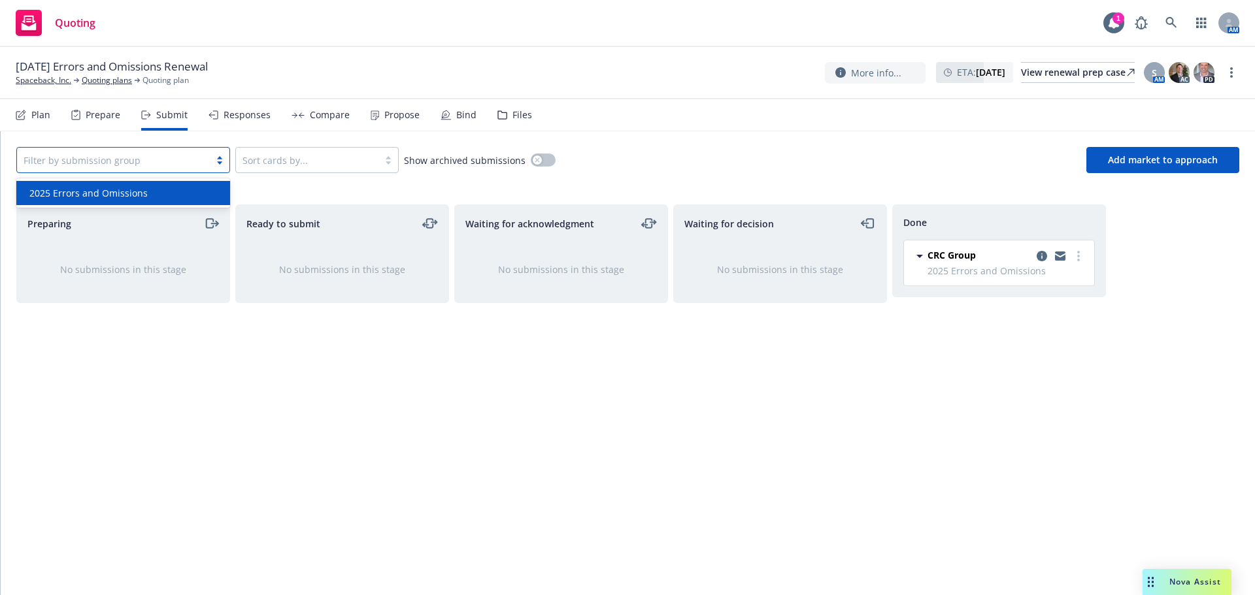
click at [169, 189] on div "2025 Errors and Omissions" at bounding box center [123, 193] width 198 height 14
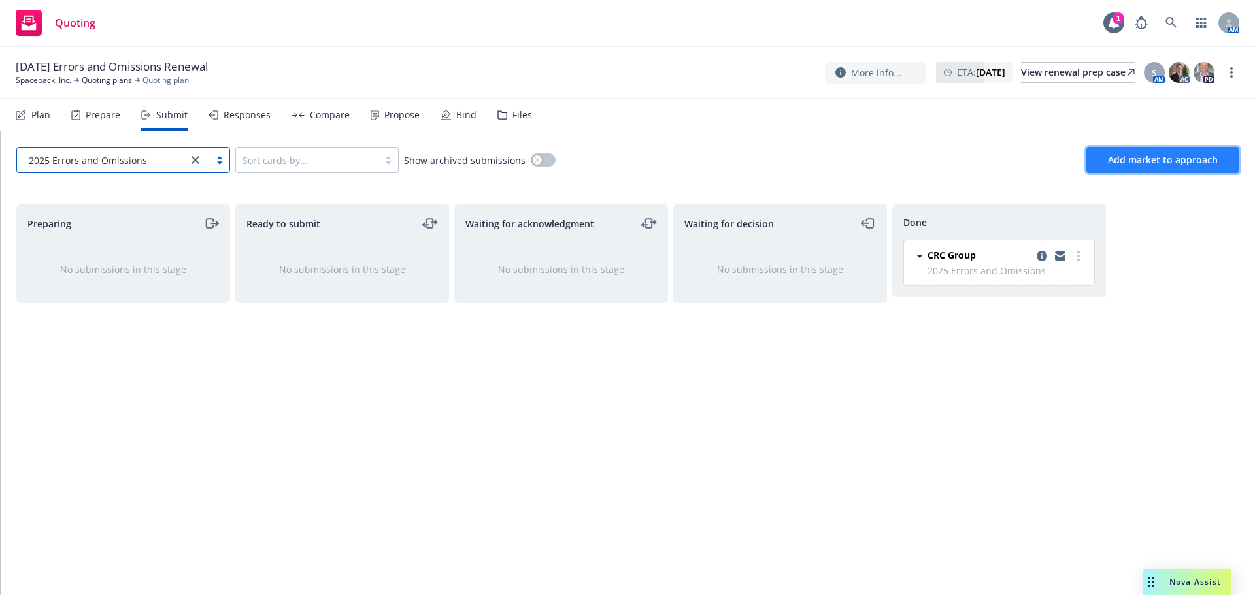
click at [1201, 156] on span "Add market to approach" at bounding box center [1163, 160] width 110 height 12
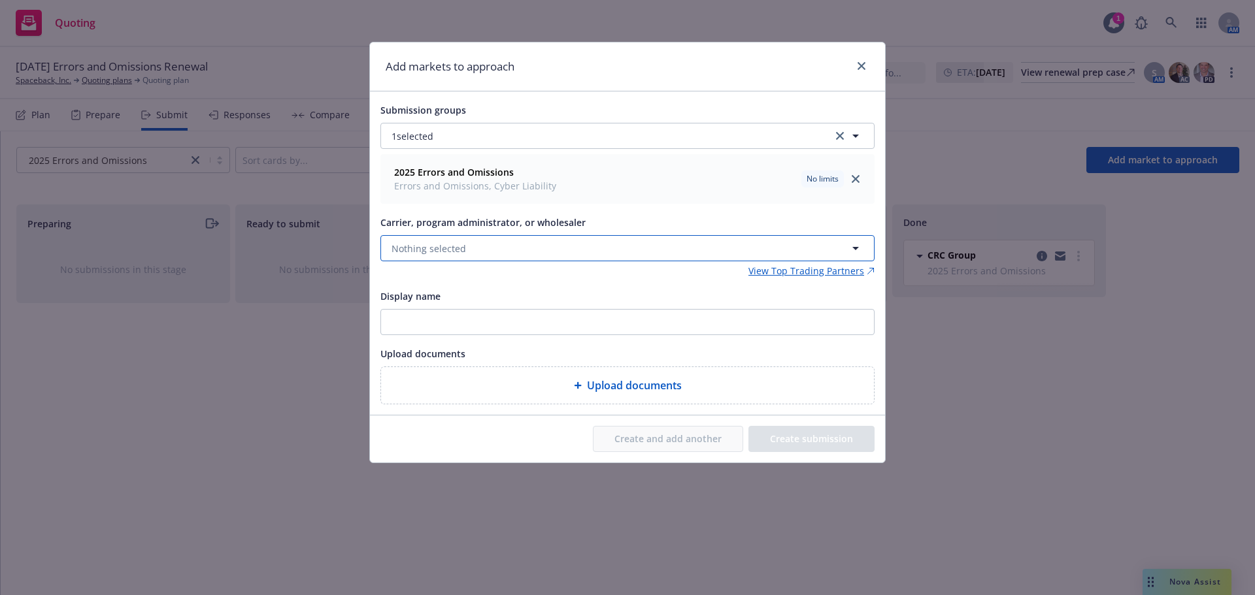
click at [476, 246] on button "Nothing selected" at bounding box center [627, 248] width 494 height 26
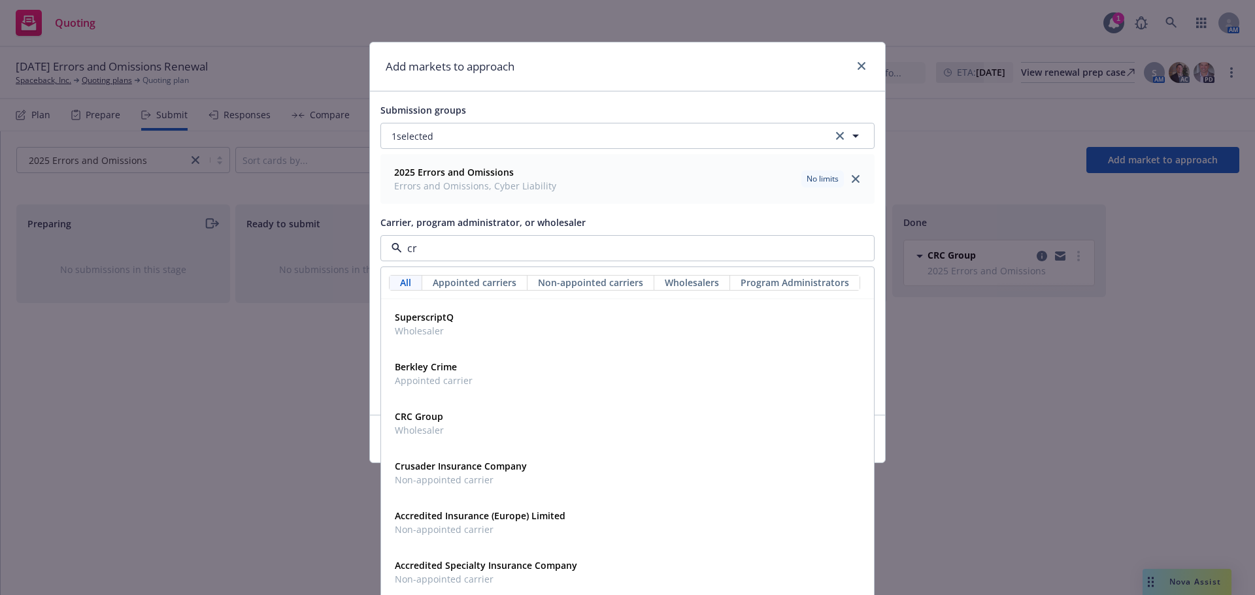
type input "crc"
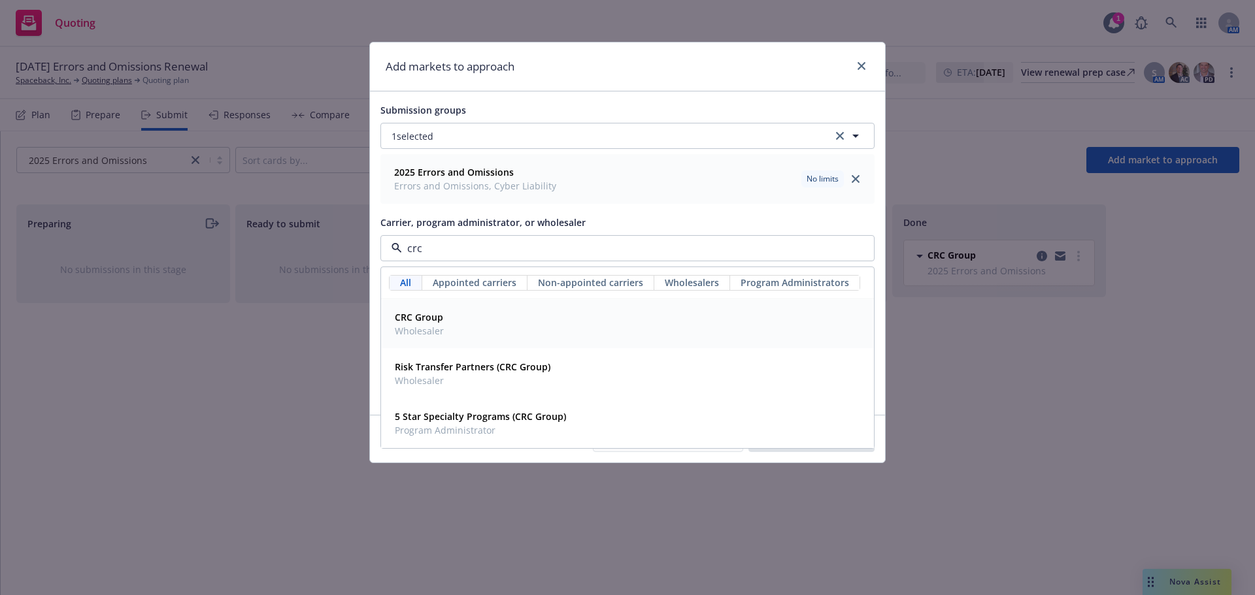
click at [485, 318] on div "CRC Group Wholesaler" at bounding box center [628, 324] width 476 height 33
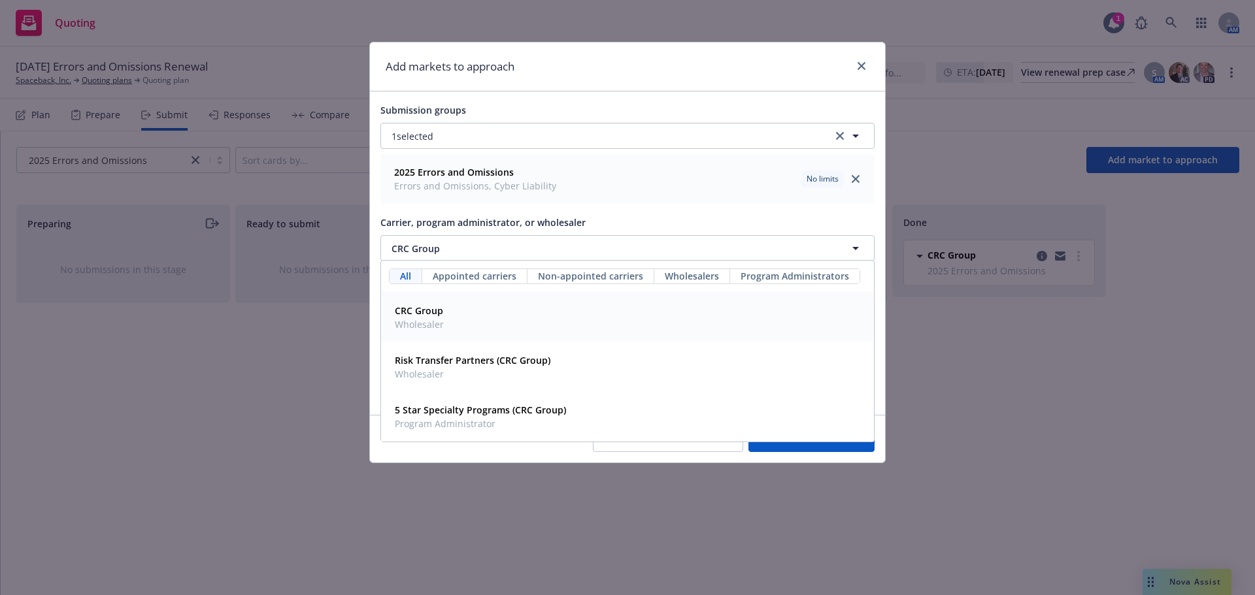
click at [852, 448] on button "Create submission" at bounding box center [811, 439] width 126 height 26
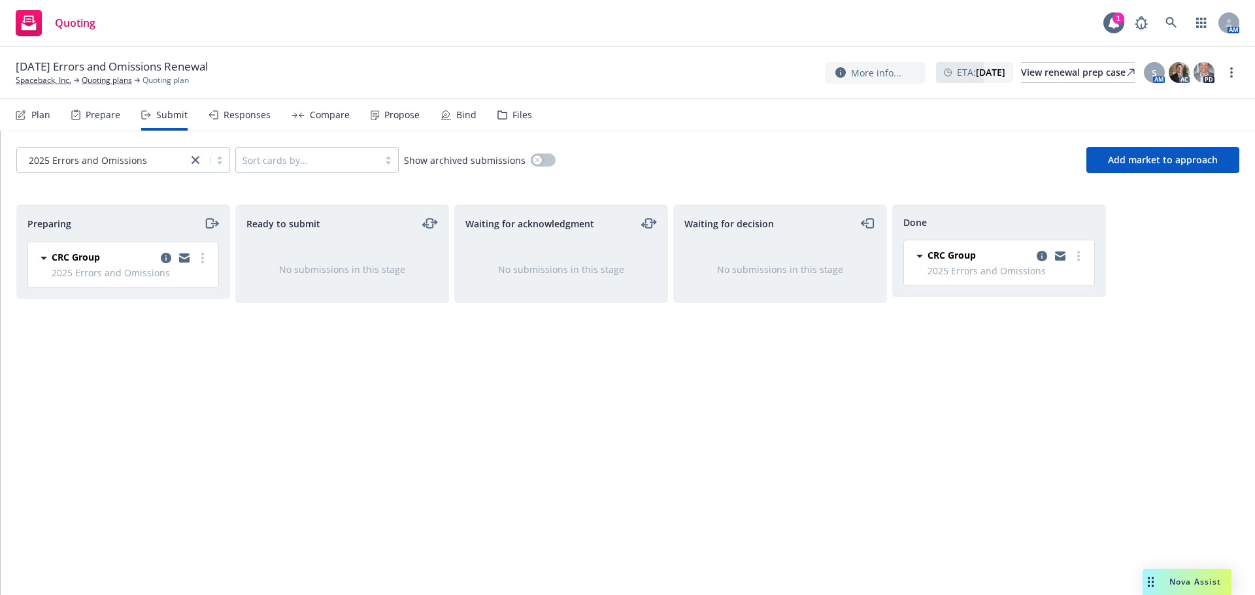
click at [203, 267] on span "2025 Errors and Omissions" at bounding box center [131, 273] width 159 height 14
click at [203, 262] on circle "more" at bounding box center [202, 262] width 3 height 3
click at [170, 365] on span "Add accepted decision" at bounding box center [144, 363] width 131 height 12
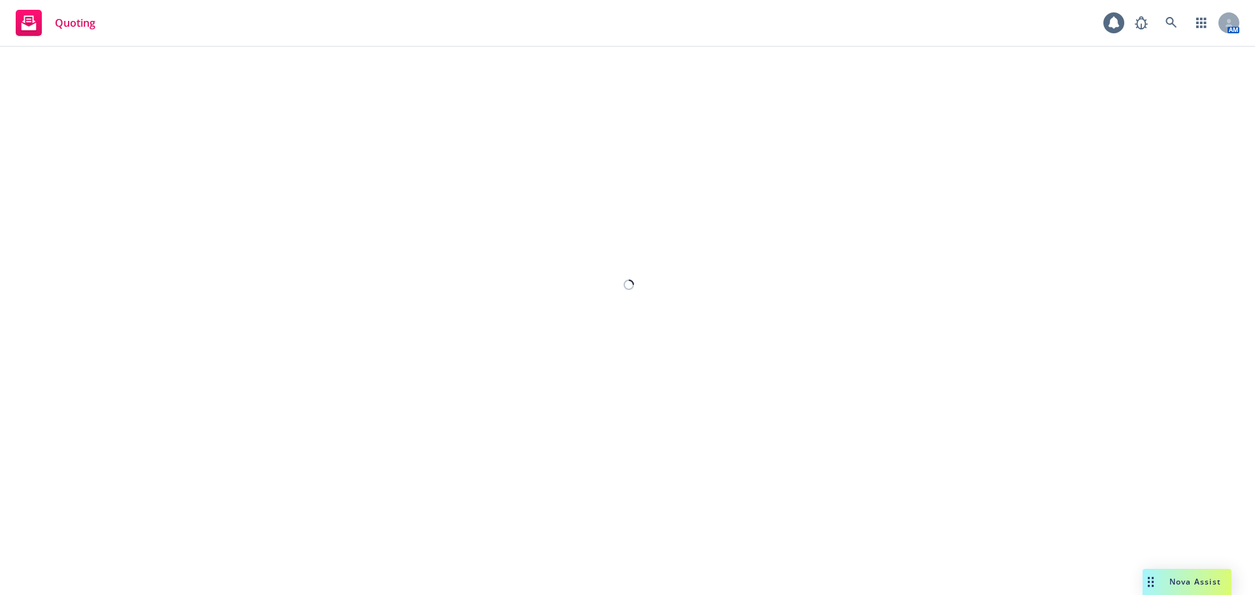
select select "12"
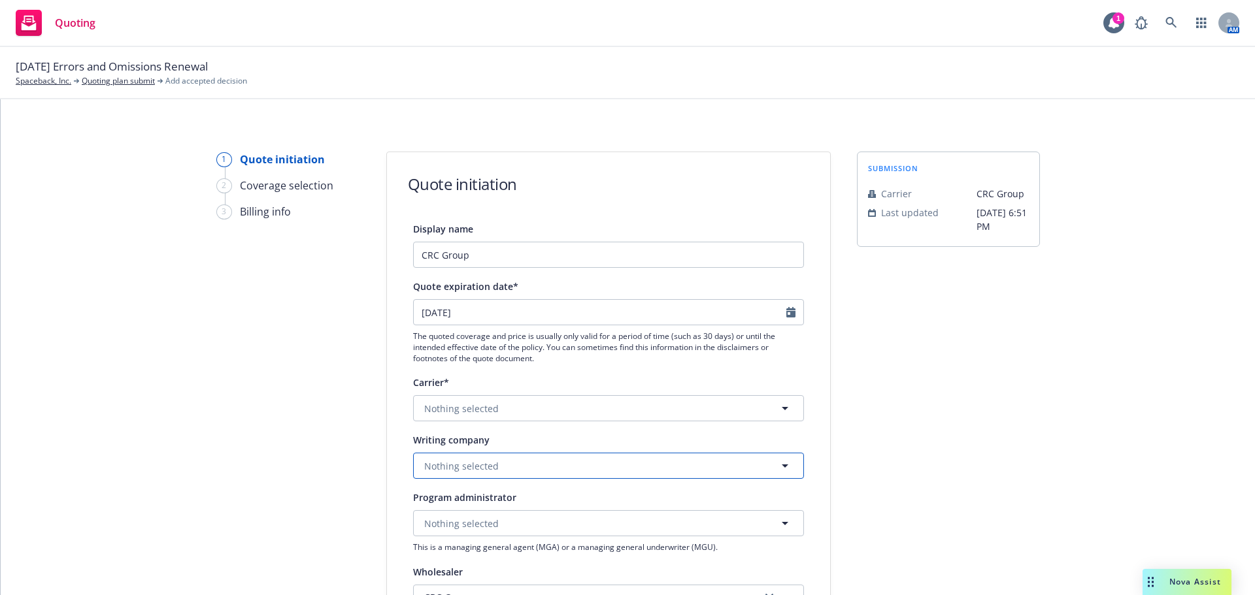
click at [492, 461] on button "Nothing selected" at bounding box center [608, 466] width 391 height 26
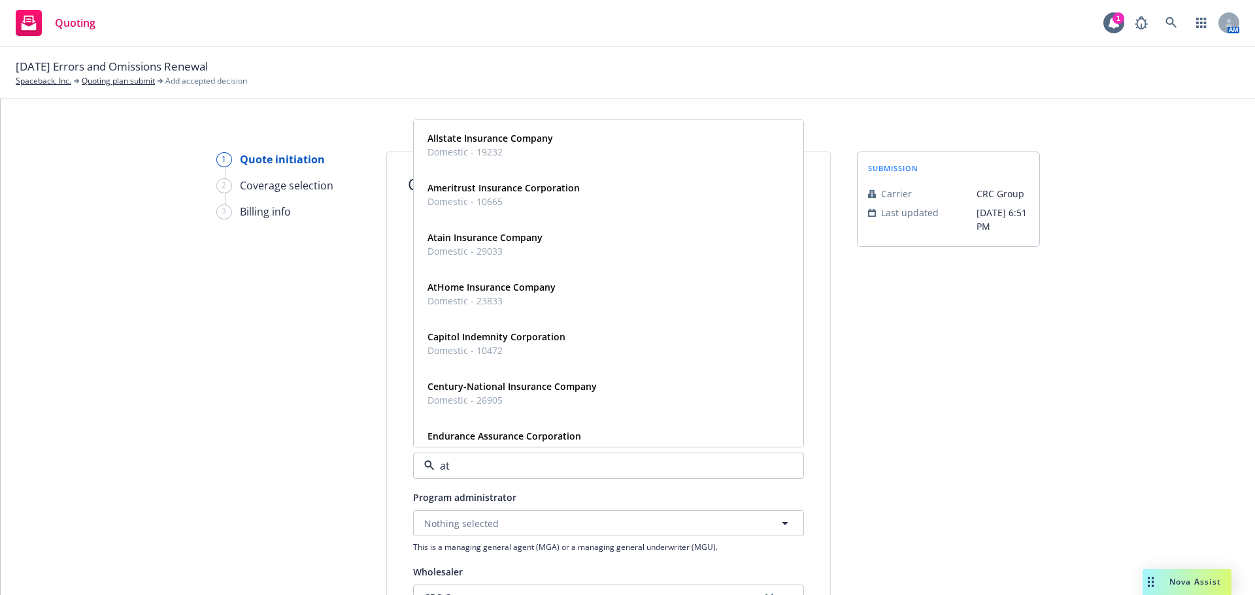
type input "at-"
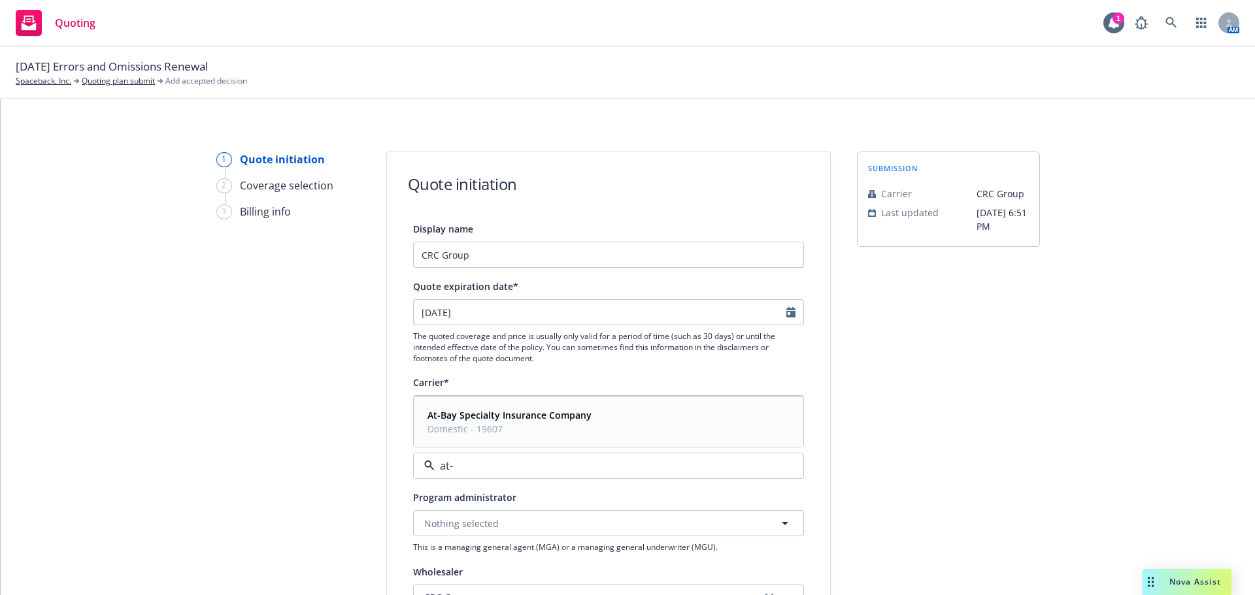
click at [448, 423] on span "Domestic - 19607" at bounding box center [509, 429] width 164 height 14
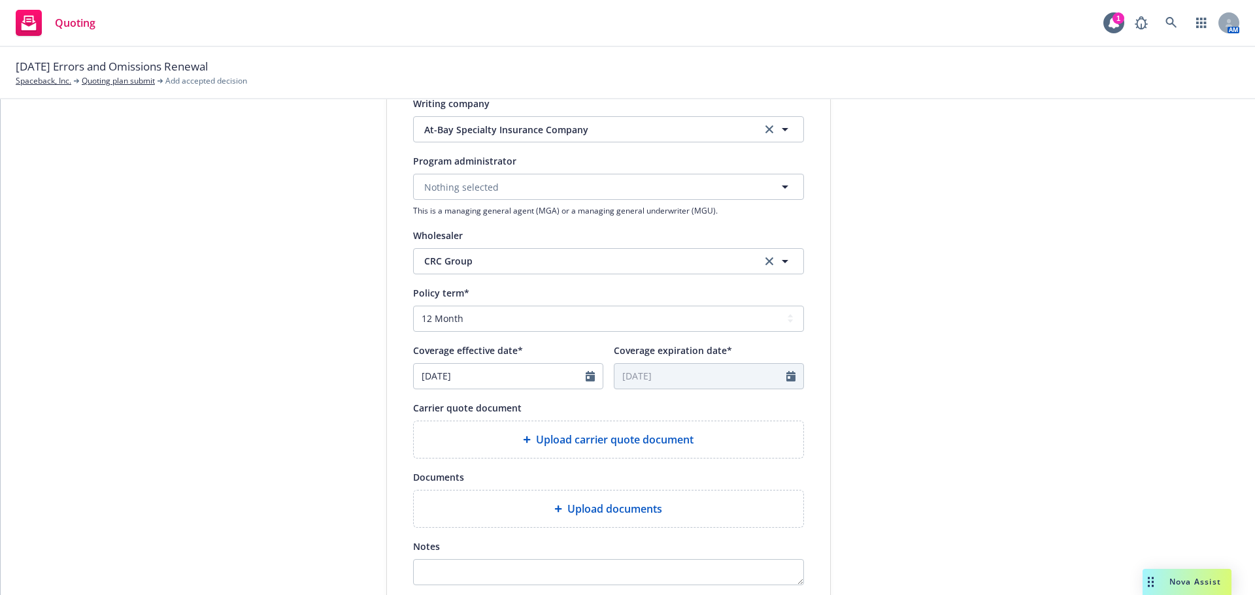
scroll to position [523, 0]
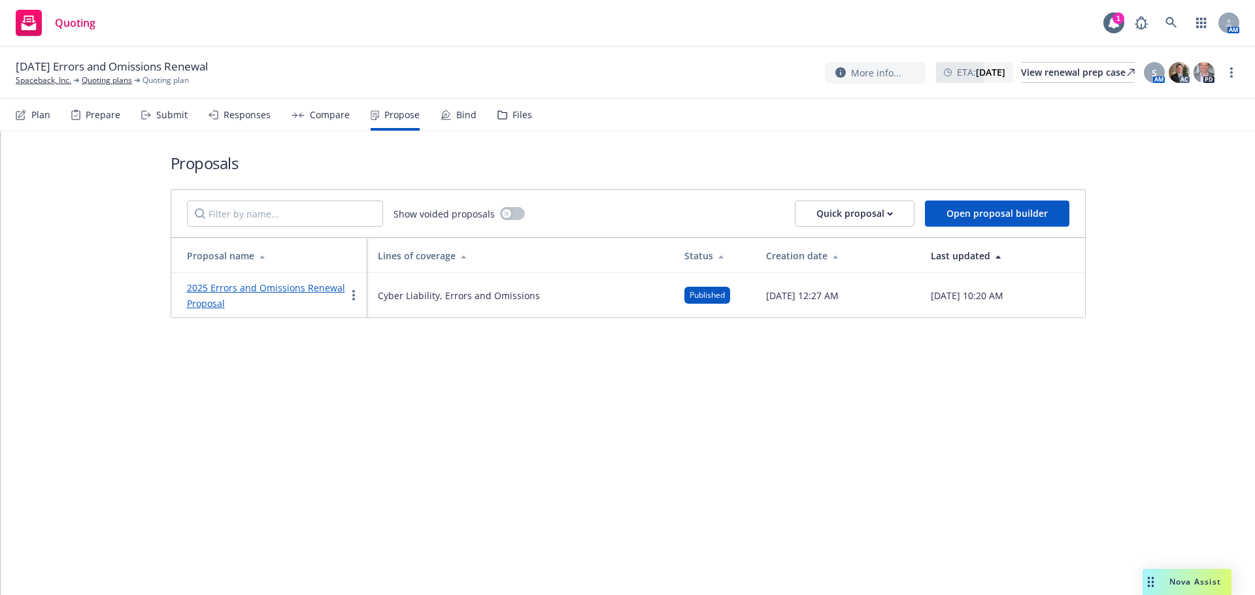
click at [1227, 64] on div "More info... ETA : [DATE] View renewal prep case S AM AC PD" at bounding box center [1032, 73] width 414 height 24
click at [1227, 80] on div "More info... ETA : [DATE] View renewal prep case S AM AC PD" at bounding box center [1032, 73] width 414 height 24
click at [1229, 75] on link "more" at bounding box center [1231, 73] width 16 height 16
click at [1195, 100] on link "Copy logging email" at bounding box center [1166, 99] width 146 height 26
